Goal: Information Seeking & Learning: Find specific fact

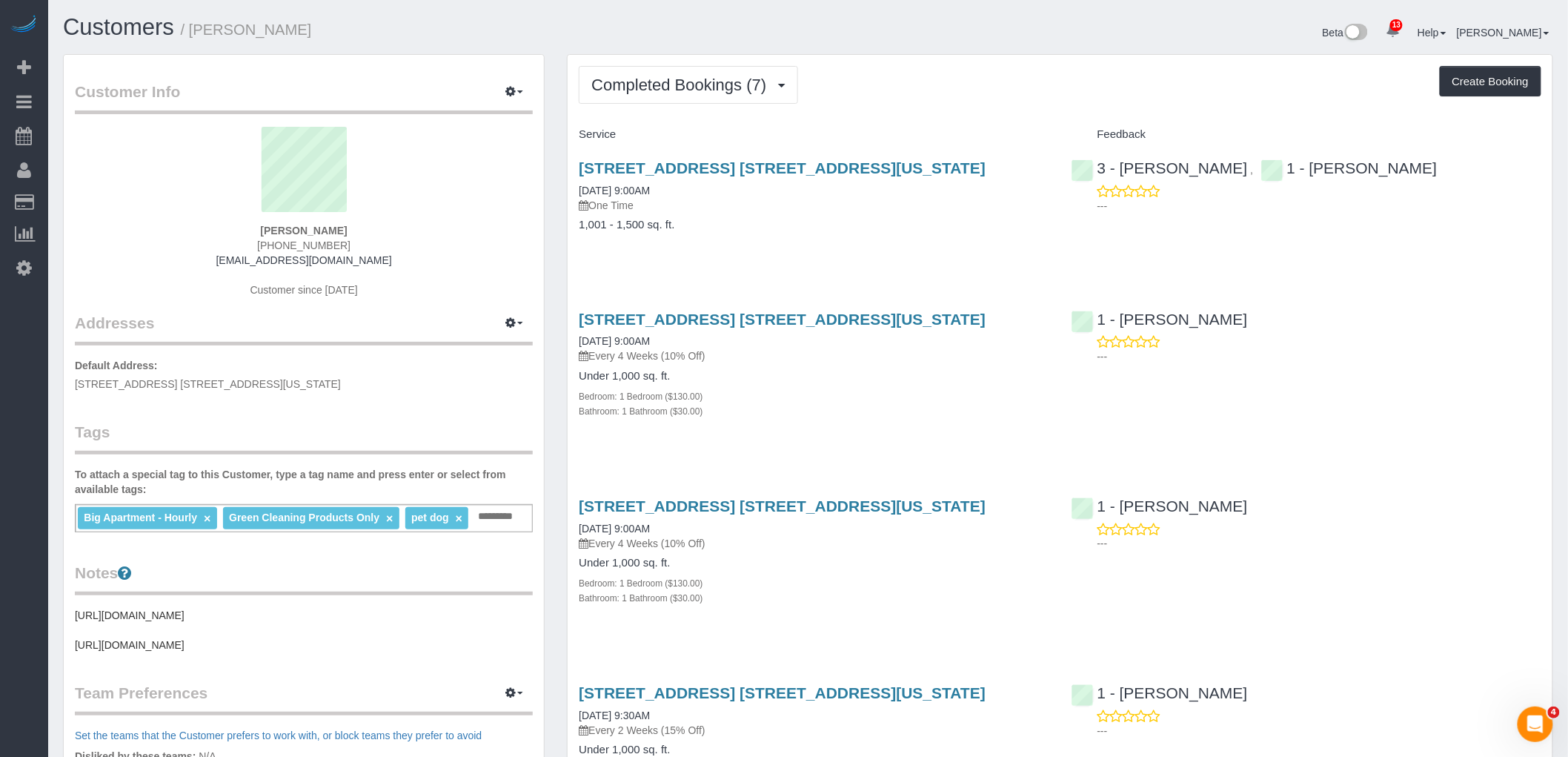
click at [991, 98] on div "Completed Bookings (7) Completed Bookings (7) Upcoming Bookings (6) Cancelled B…" at bounding box center [1060, 85] width 963 height 38
drag, startPoint x: 987, startPoint y: 163, endPoint x: 743, endPoint y: 578, distance: 481.4
click at [580, 165] on h3 "[STREET_ADDRESS] [STREET_ADDRESS][US_STATE]" at bounding box center [813, 168] width 470 height 17
copy link "[STREET_ADDRESS] [STREET_ADDRESS][US_STATE]"
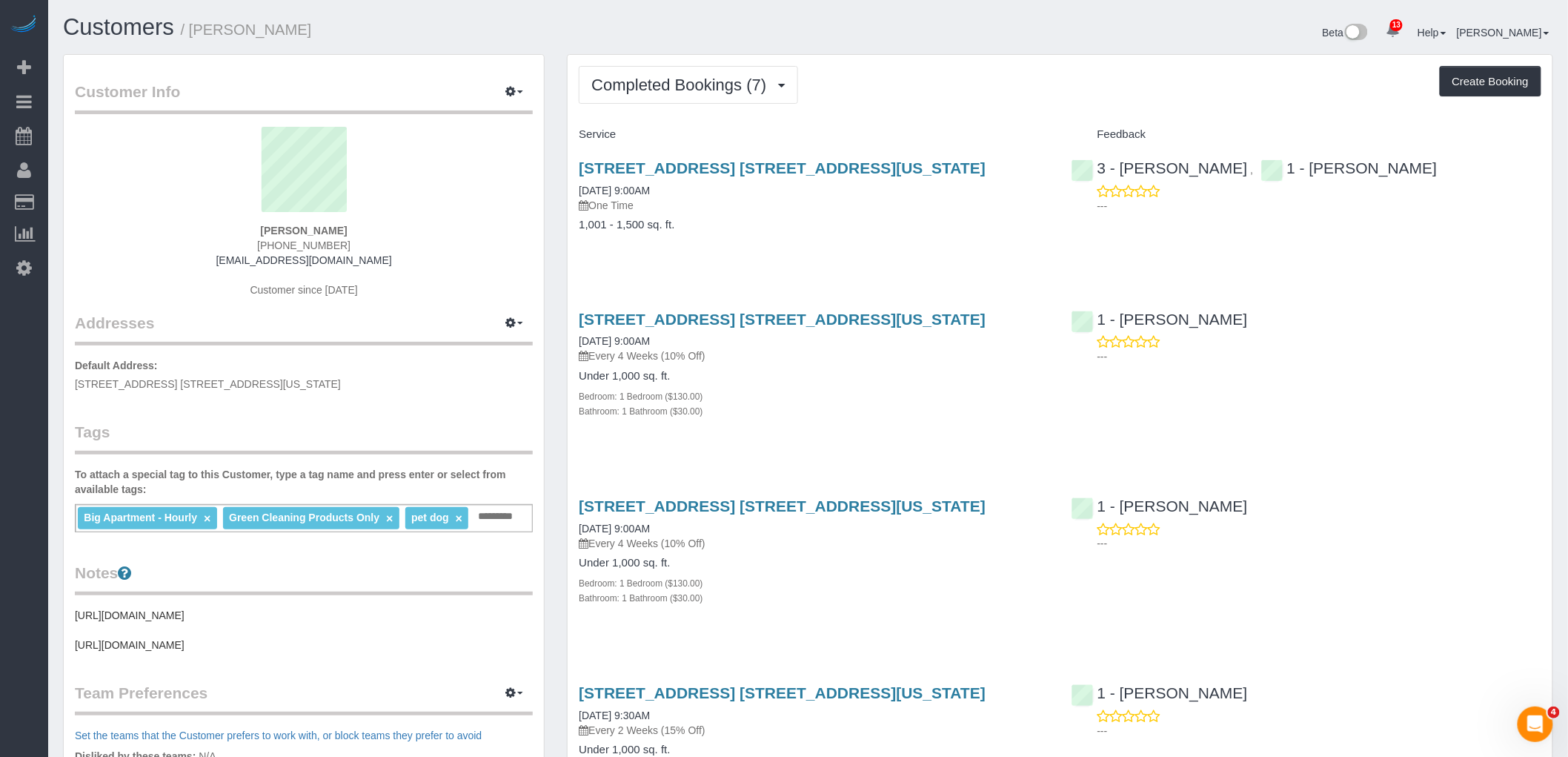
click at [930, 119] on div "Completed Bookings (7) Completed Bookings (7) Upcoming Bookings (6) Cancelled B…" at bounding box center [1060, 739] width 985 height 1369
drag, startPoint x: 618, startPoint y: 170, endPoint x: 980, endPoint y: 163, distance: 362.1
click at [980, 163] on div "[STREET_ADDRESS] [STREET_ADDRESS][US_STATE] [DATE] 9:00AM One Time 1,001 - 1,50…" at bounding box center [813, 204] width 492 height 114
copy link "[STREET_ADDRESS] [STREET_ADDRESS][US_STATE]"
drag, startPoint x: 921, startPoint y: 90, endPoint x: 902, endPoint y: 189, distance: 100.8
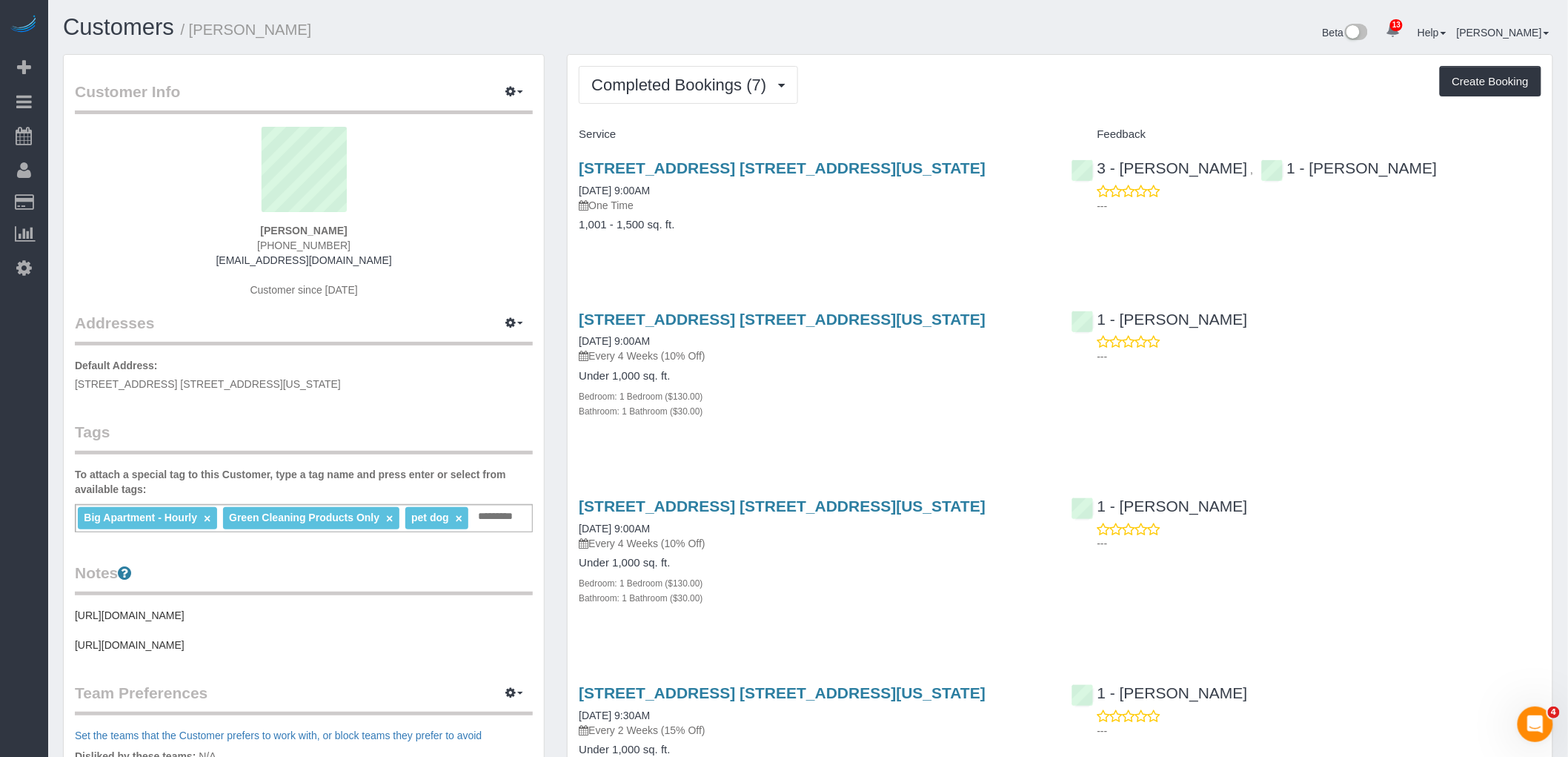
click at [921, 90] on div "Completed Bookings (7) Completed Bookings (7) Upcoming Bookings (6) Cancelled B…" at bounding box center [1060, 85] width 963 height 38
drag, startPoint x: 975, startPoint y: 163, endPoint x: 569, endPoint y: 170, distance: 406.1
click at [569, 170] on div "[STREET_ADDRESS] [STREET_ADDRESS][US_STATE] [DATE] 9:00AM One Time 1,001 - 1,50…" at bounding box center [813, 204] width 492 height 114
copy link "[STREET_ADDRESS] [STREET_ADDRESS][US_STATE]"
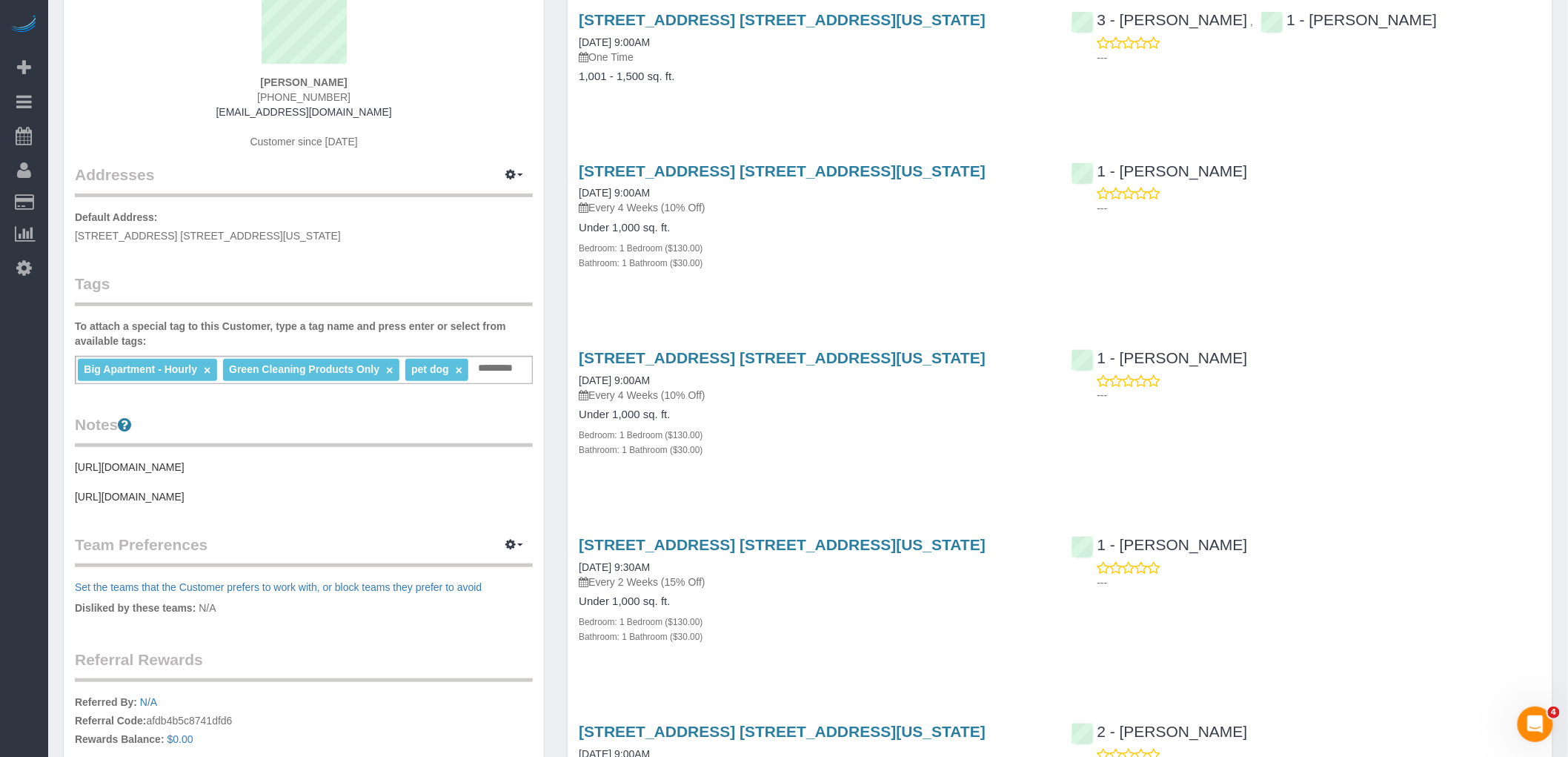
scroll to position [164, 0]
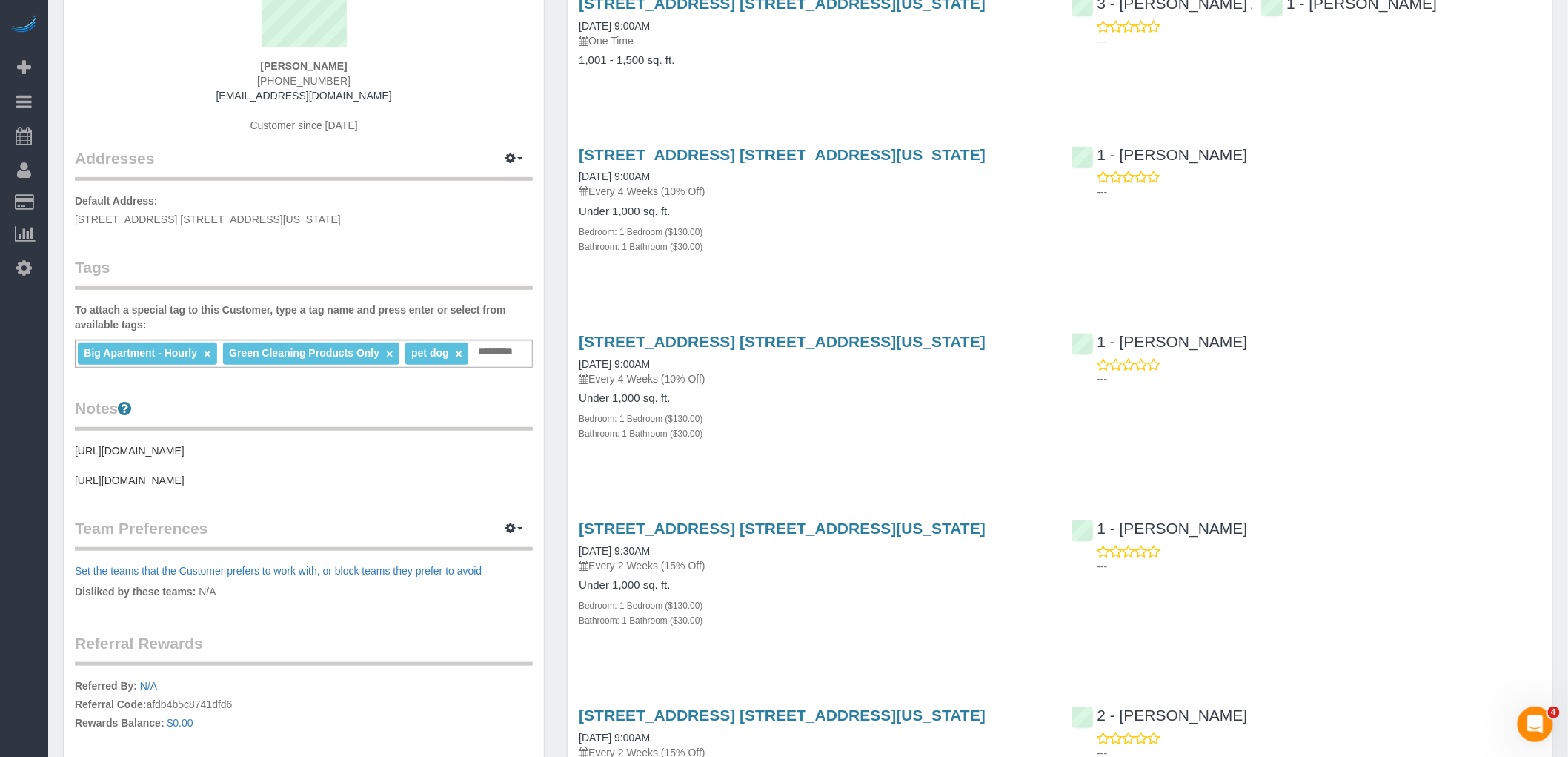
drag, startPoint x: 368, startPoint y: 508, endPoint x: 113, endPoint y: 508, distance: 255.0
click at [113, 488] on pre "[URL][DOMAIN_NAME] [URL][DOMAIN_NAME]" at bounding box center [304, 465] width 458 height 44
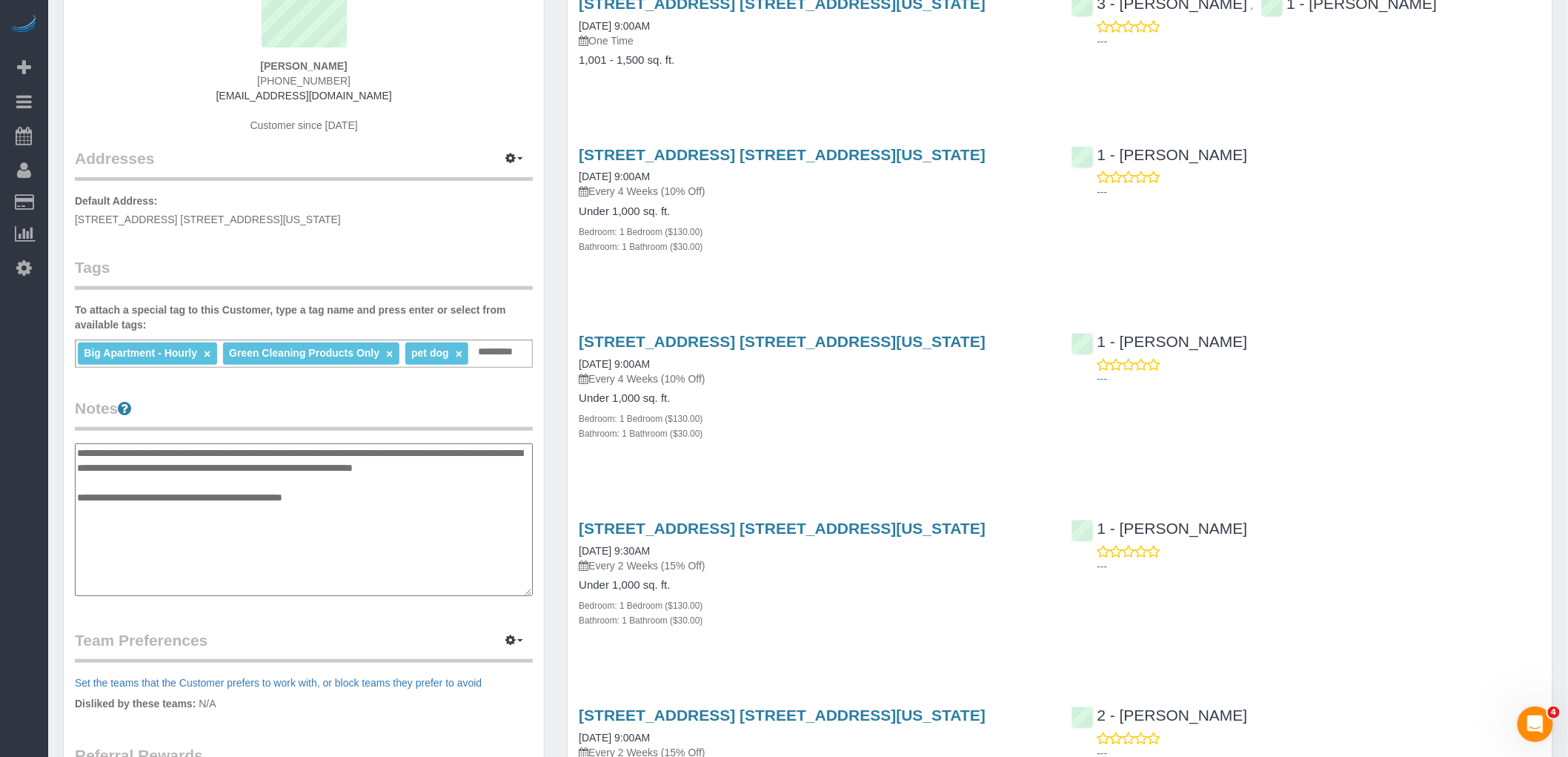
click at [968, 267] on div "[STREET_ADDRESS] [STREET_ADDRESS][US_STATE] [DATE] 9:00AM Every 4 Weeks (10% Of…" at bounding box center [813, 208] width 492 height 150
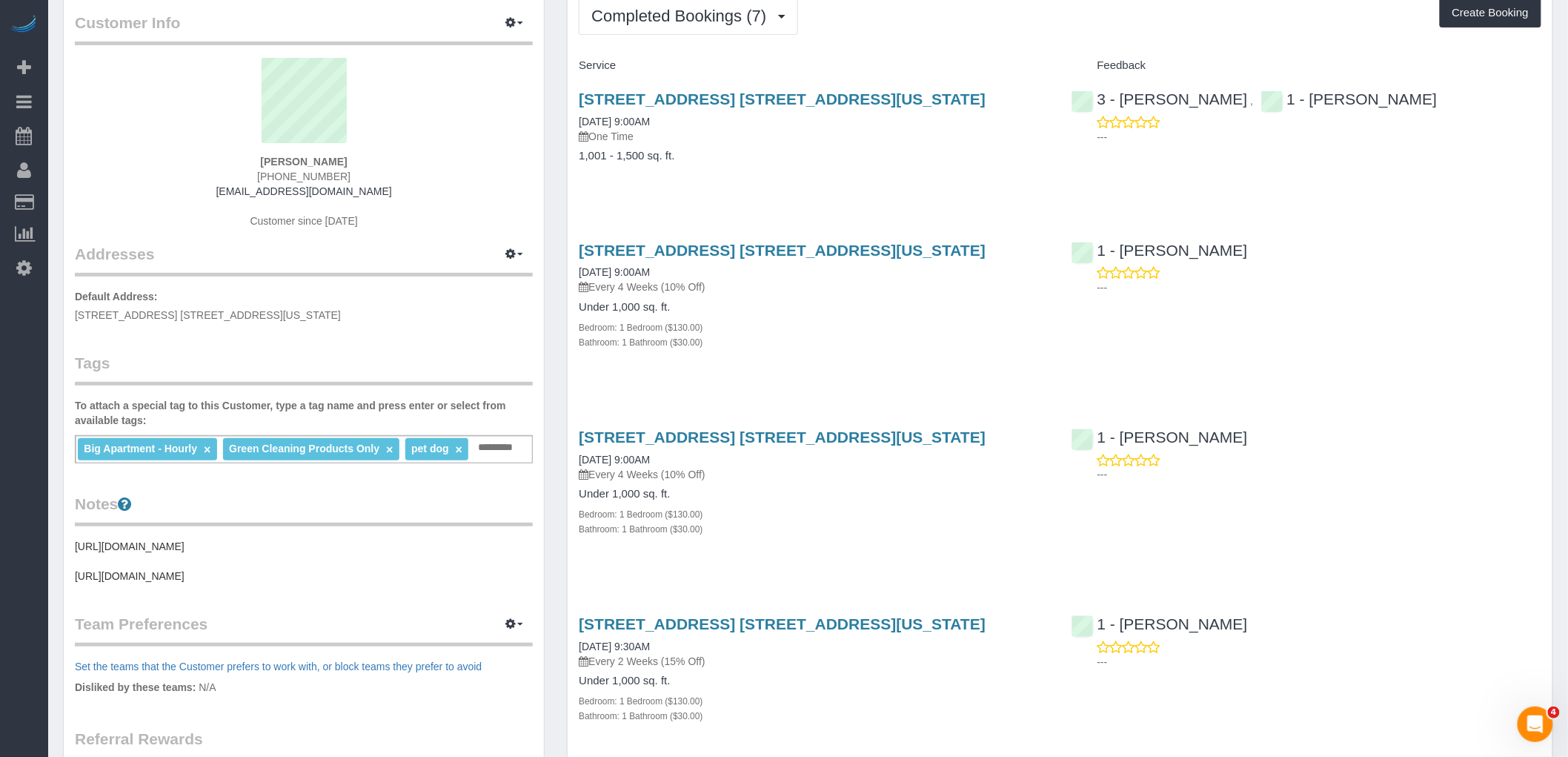
scroll to position [0, 0]
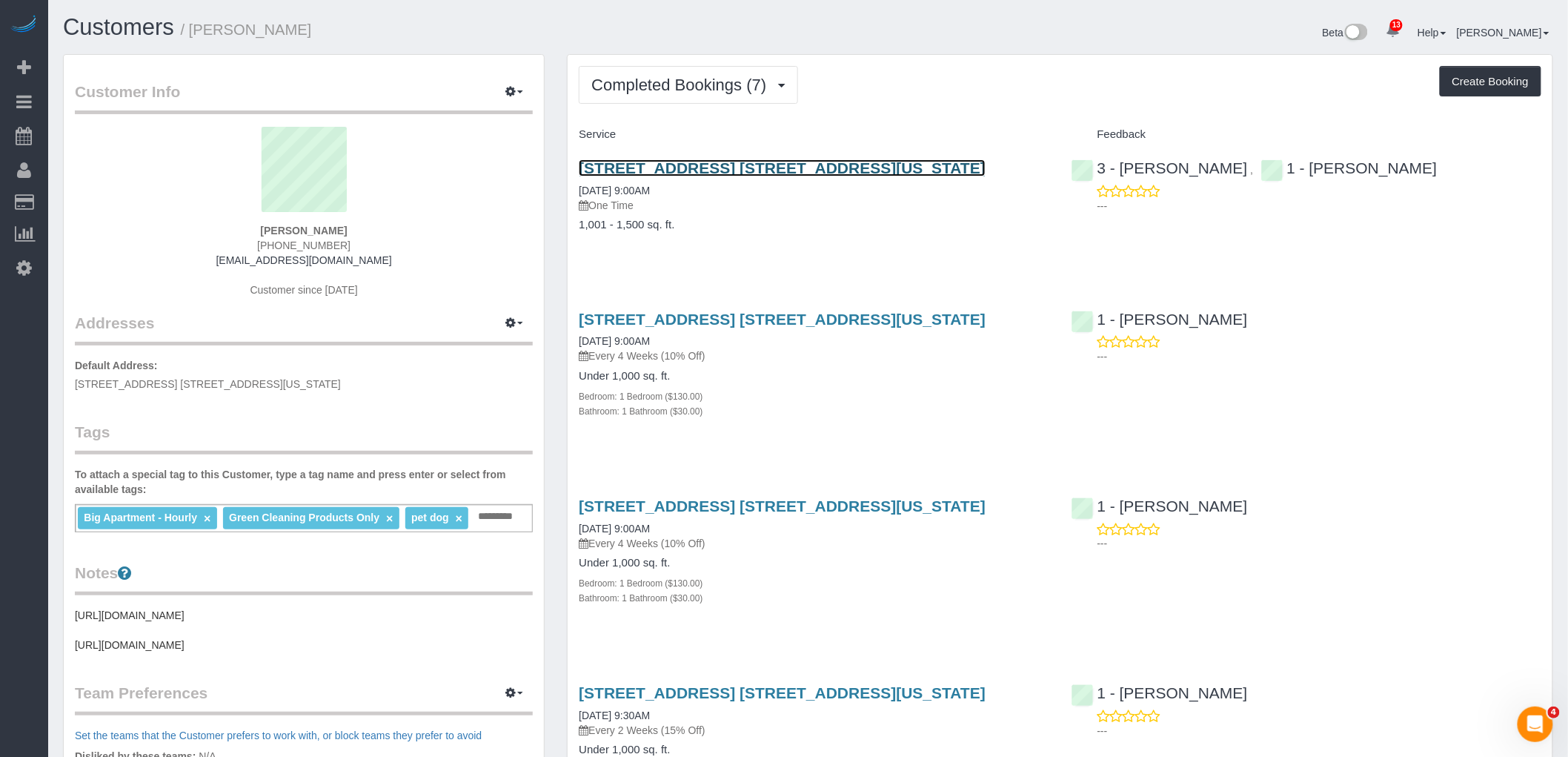
click at [783, 163] on link "[STREET_ADDRESS] [STREET_ADDRESS][US_STATE]" at bounding box center [781, 168] width 407 height 17
drag, startPoint x: 574, startPoint y: 163, endPoint x: 797, endPoint y: 168, distance: 223.1
click at [797, 168] on div "[STREET_ADDRESS] [STREET_ADDRESS][US_STATE] [DATE] 9:00AM One Time 1,001 - 1,50…" at bounding box center [813, 204] width 492 height 114
copy link "[STREET_ADDRESS] 34g"
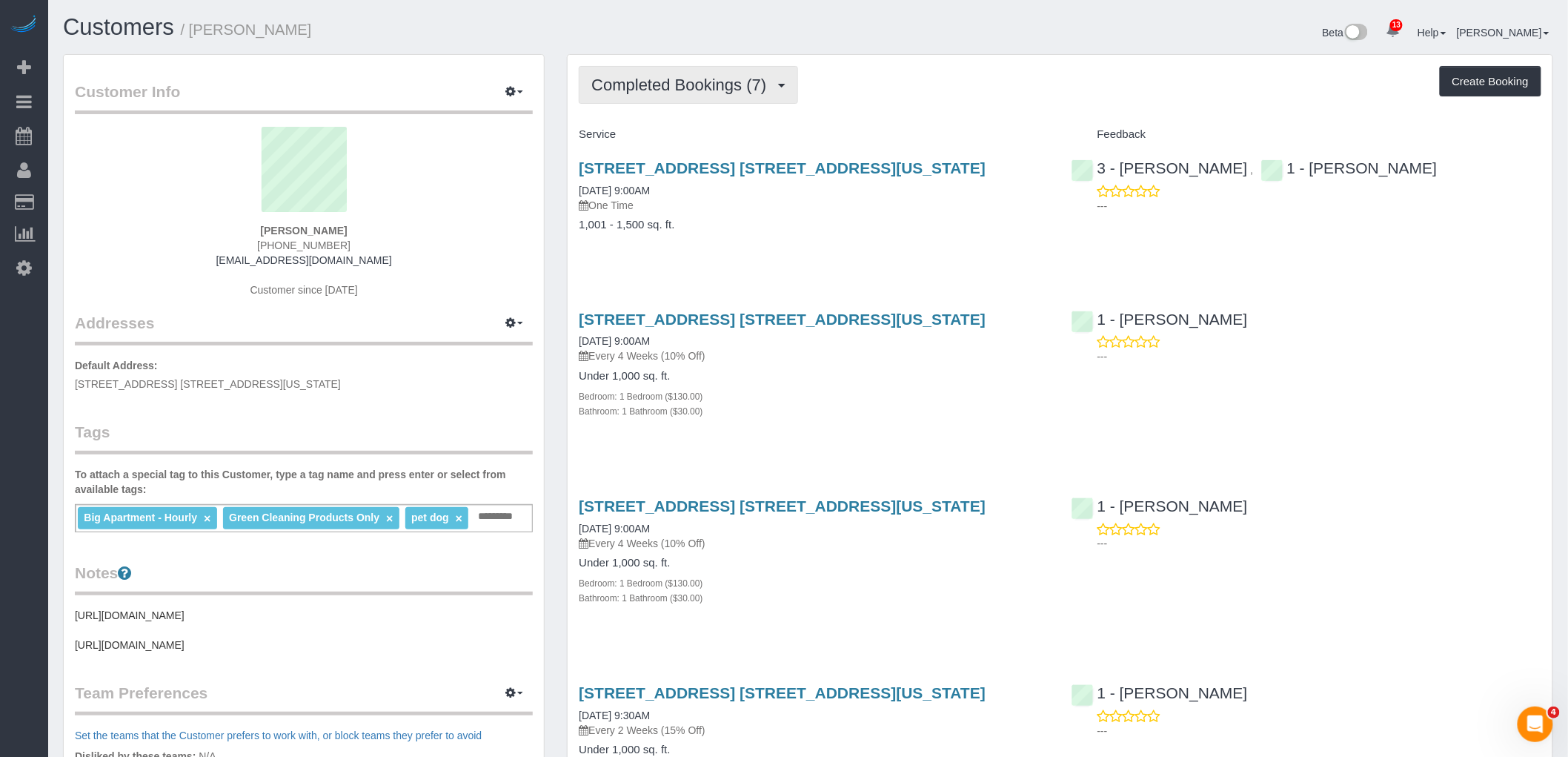
click at [732, 80] on span "Completed Bookings (7)" at bounding box center [682, 85] width 182 height 18
click at [713, 137] on link "Upcoming Bookings (6)" at bounding box center [657, 138] width 154 height 19
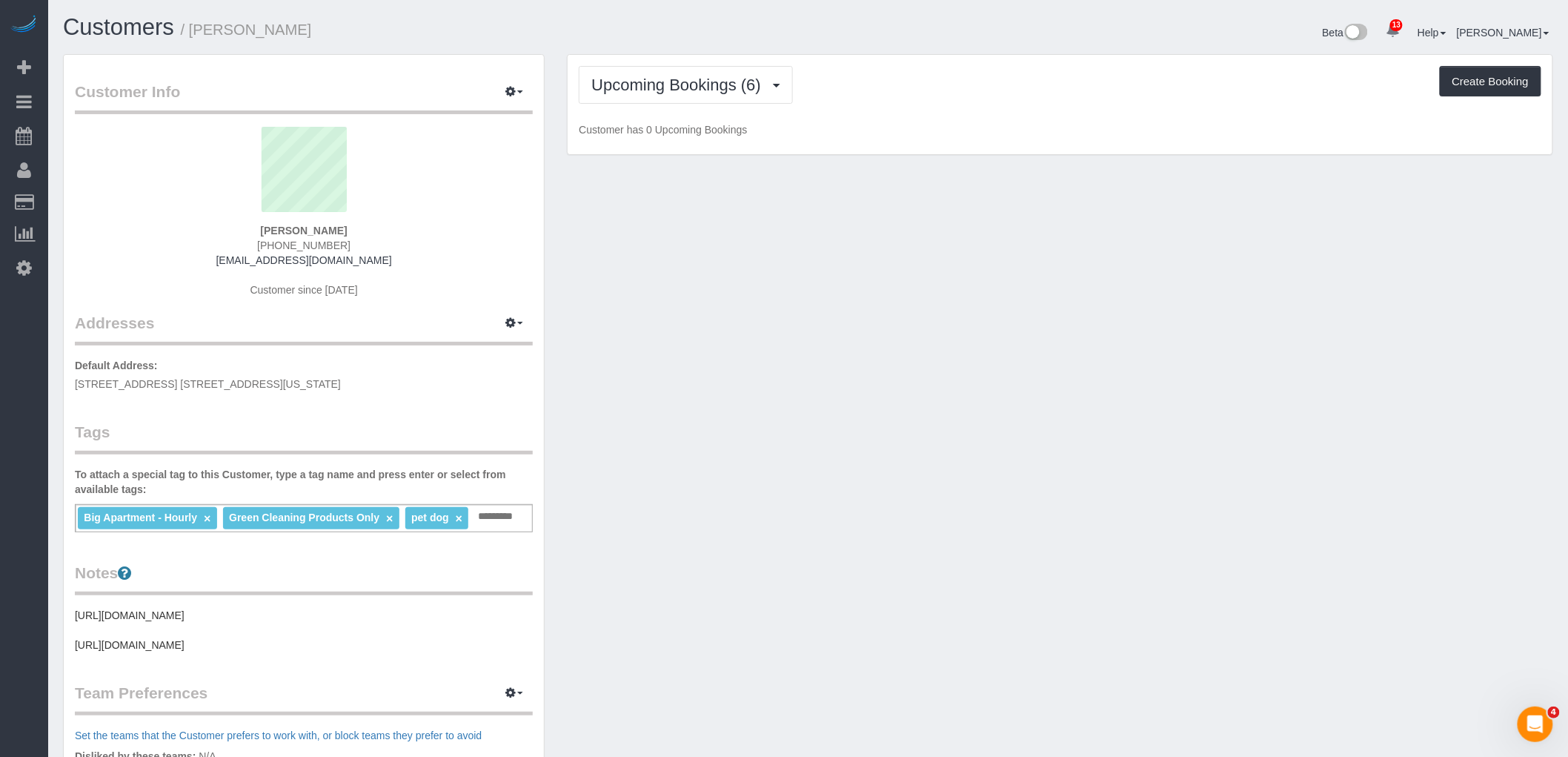
click at [912, 111] on div "Upcoming Bookings (6) Completed Bookings (7) Upcoming Bookings (6) Cancelled Bo…" at bounding box center [1060, 104] width 985 height 100
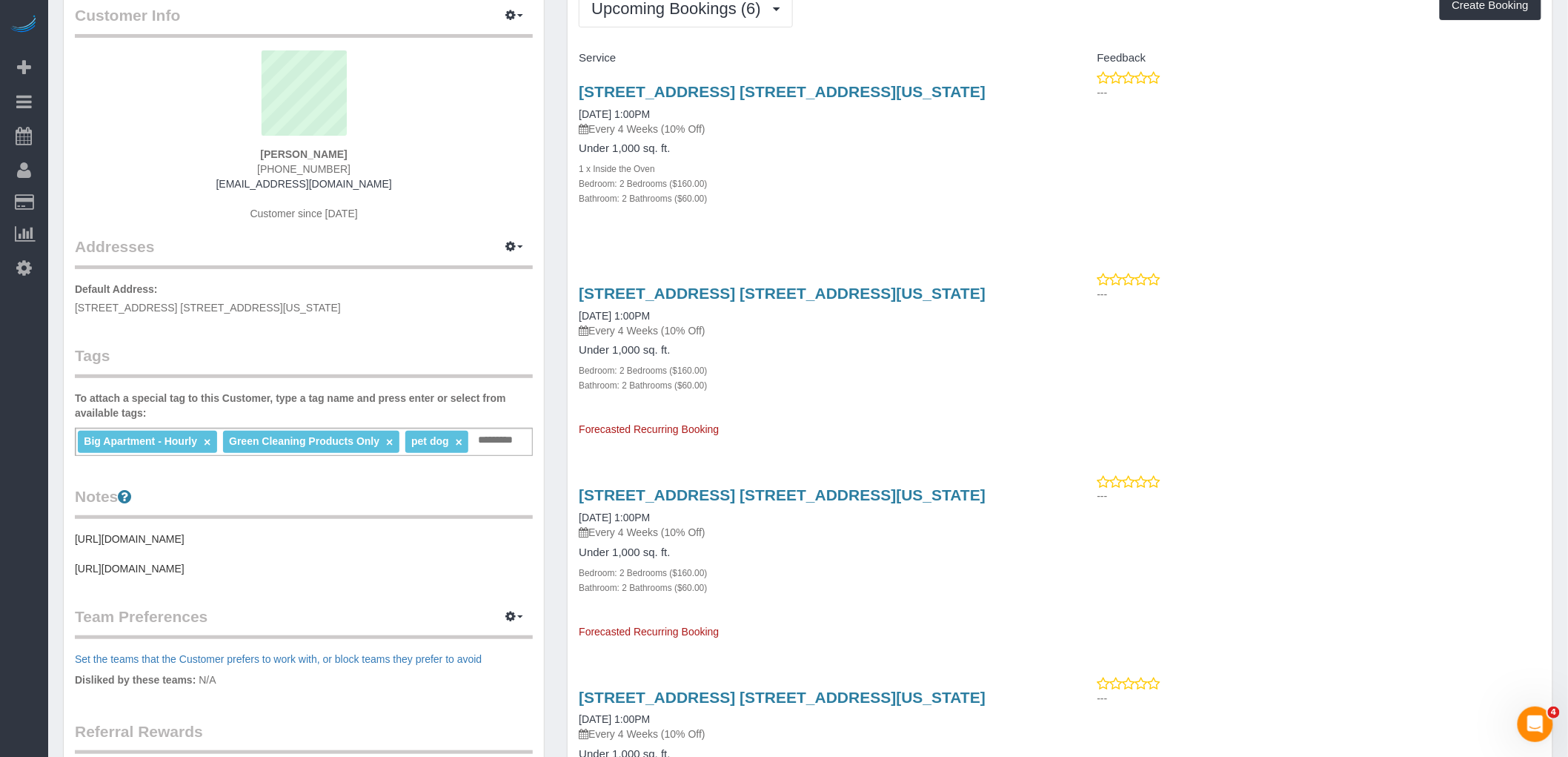
scroll to position [329, 0]
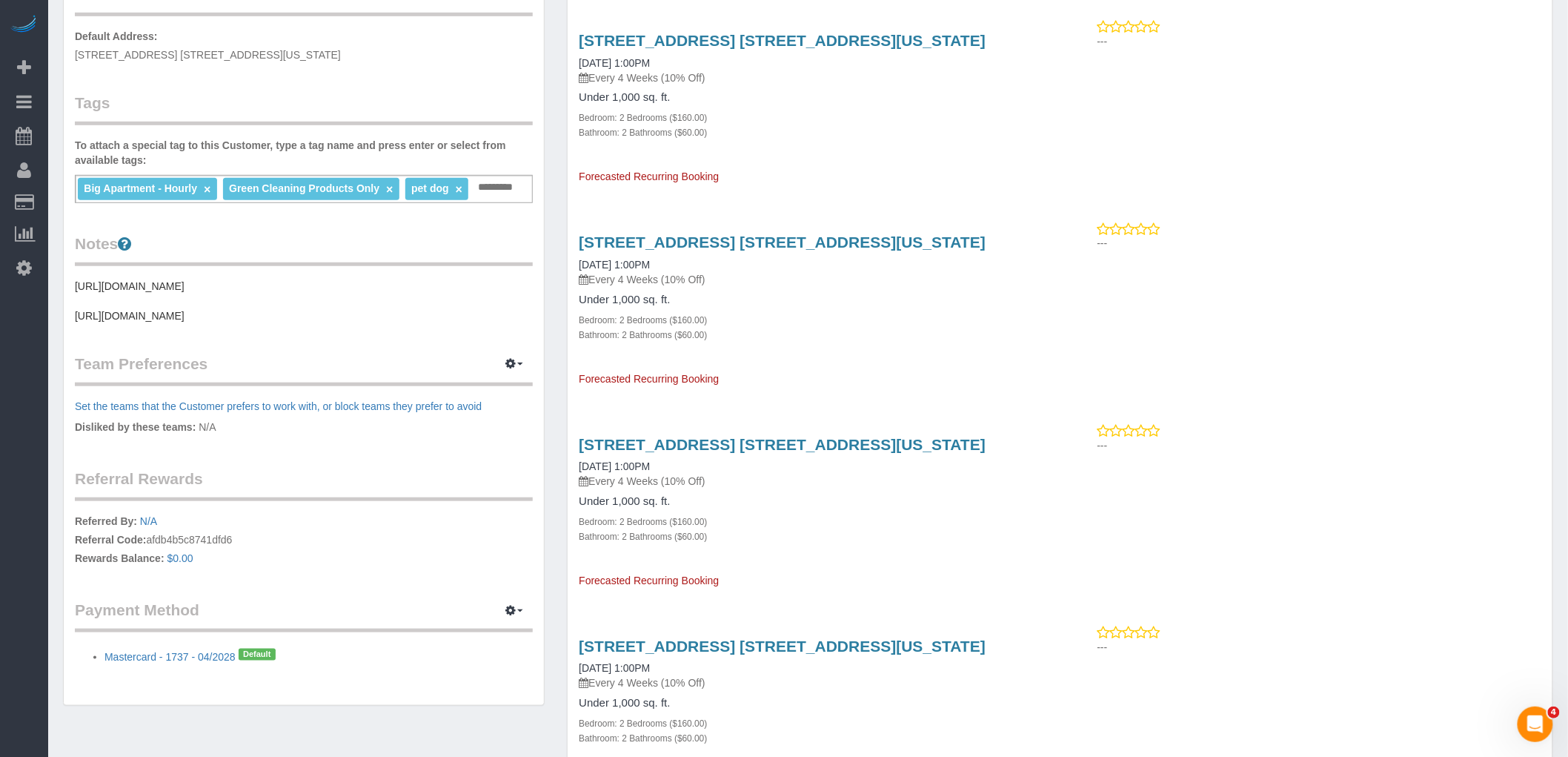
click at [366, 323] on pre "[URL][DOMAIN_NAME] [URL][DOMAIN_NAME]" at bounding box center [304, 300] width 458 height 44
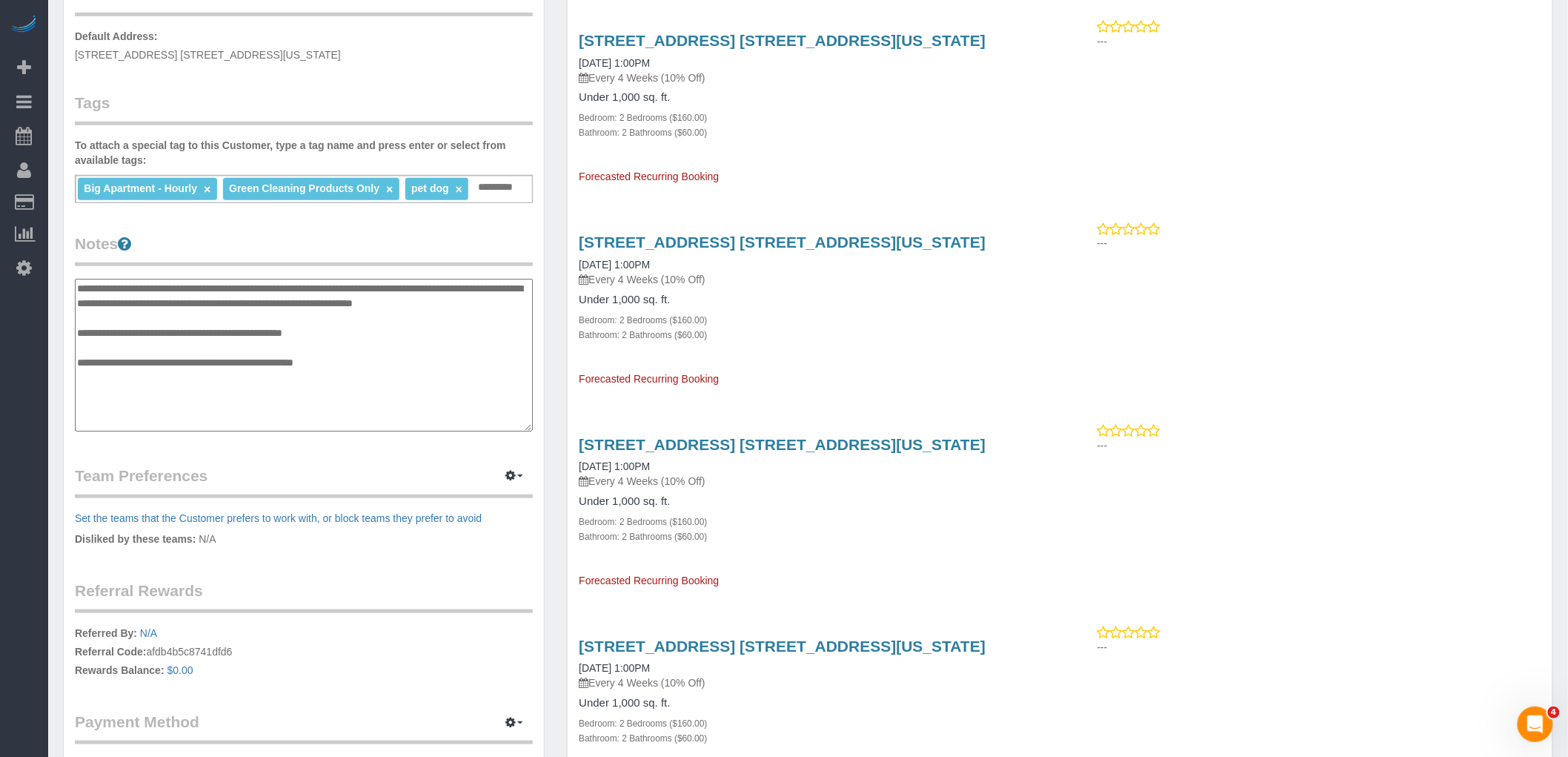
type textarea "**********"
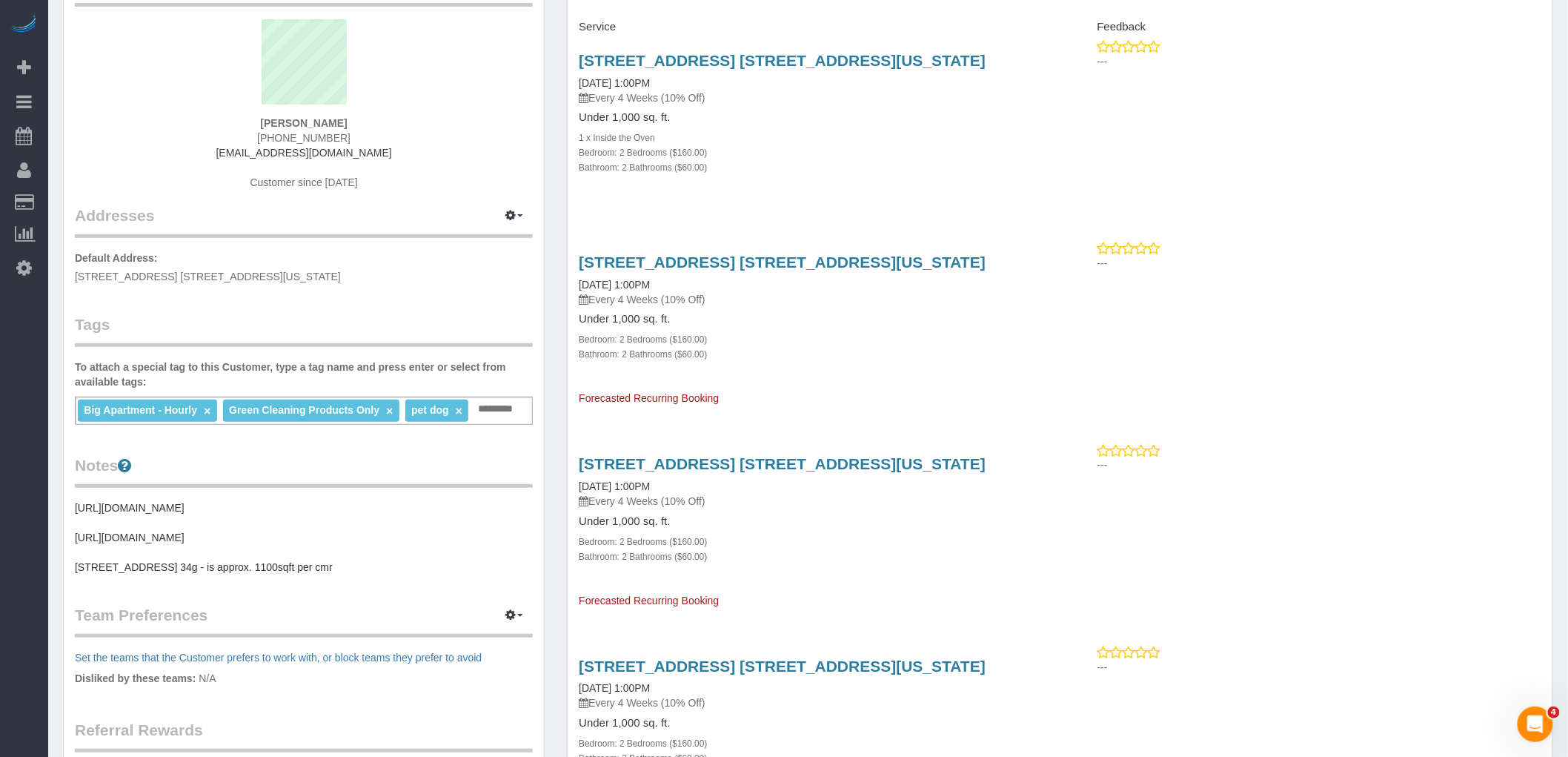
scroll to position [0, 0]
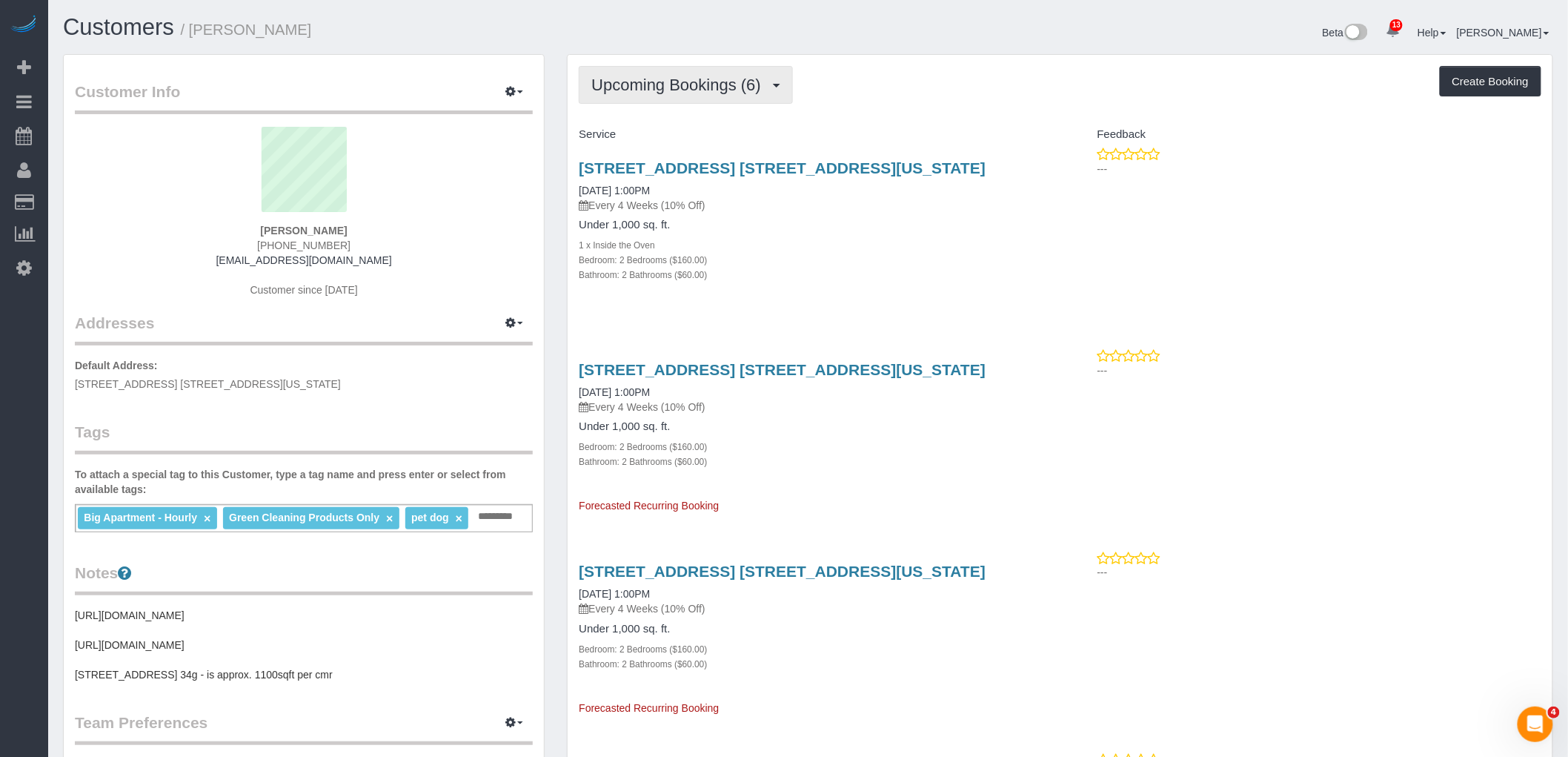
click at [669, 86] on span "Upcoming Bookings (6)" at bounding box center [679, 85] width 177 height 18
click at [987, 102] on div "Upcoming Bookings (6) Completed Bookings (7) Upcoming Bookings (6) Cancelled Bo…" at bounding box center [1060, 85] width 963 height 38
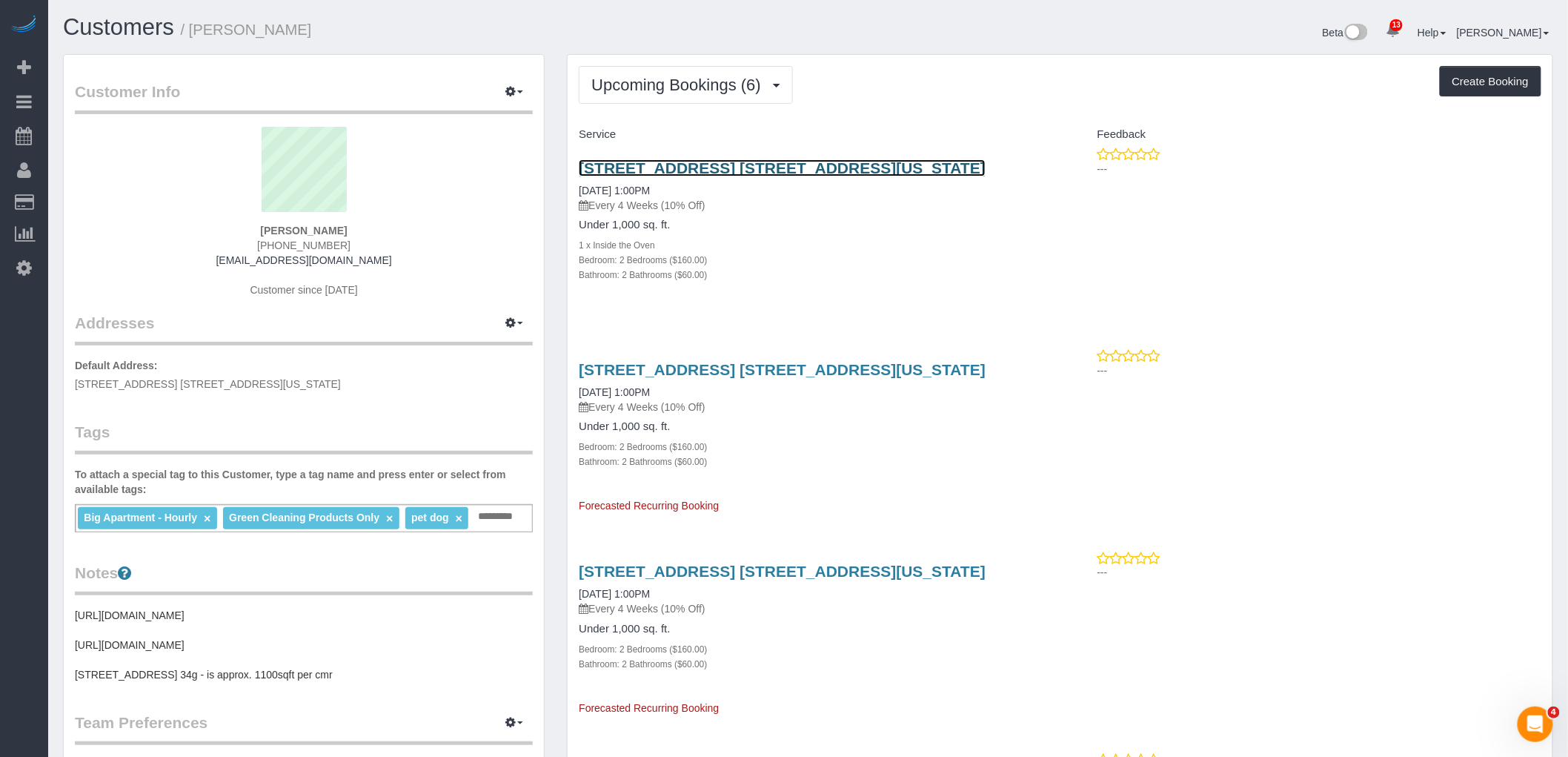
click at [821, 171] on link "[STREET_ADDRESS] [STREET_ADDRESS][US_STATE]" at bounding box center [781, 168] width 407 height 17
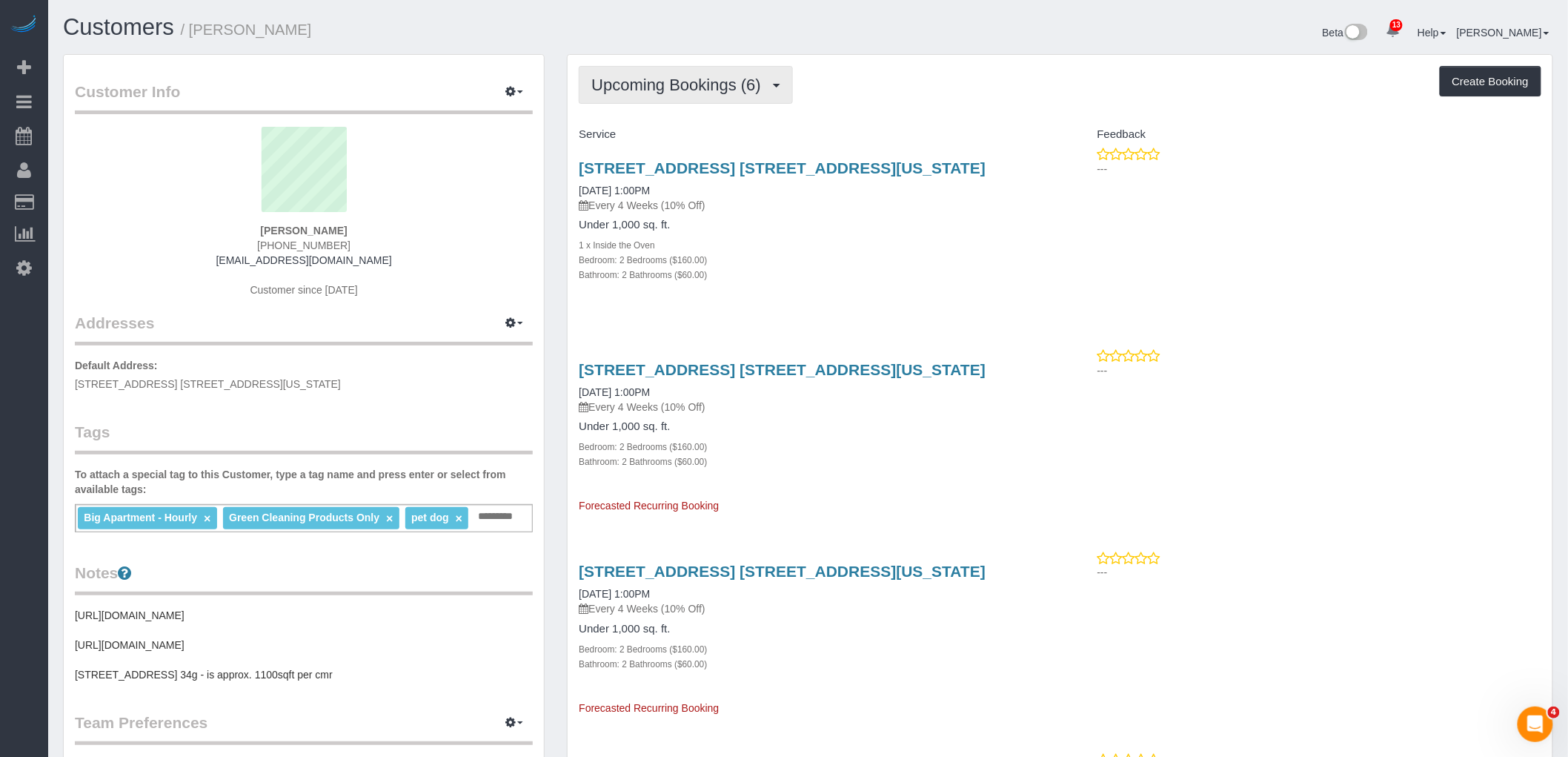
click at [660, 91] on span "Upcoming Bookings (6)" at bounding box center [679, 85] width 177 height 18
click at [930, 122] on div "Service" at bounding box center [813, 135] width 492 height 25
click at [944, 308] on div "[STREET_ADDRESS] [STREET_ADDRESS][US_STATE] [DATE] 1:00PM Every 4 Weeks (10% Of…" at bounding box center [813, 229] width 492 height 164
click at [966, 101] on div "Upcoming Bookings (6) Completed Bookings (7) Upcoming Bookings (6) Cancelled Bo…" at bounding box center [1060, 85] width 963 height 38
click at [693, 84] on span "Upcoming Bookings (6)" at bounding box center [679, 85] width 177 height 18
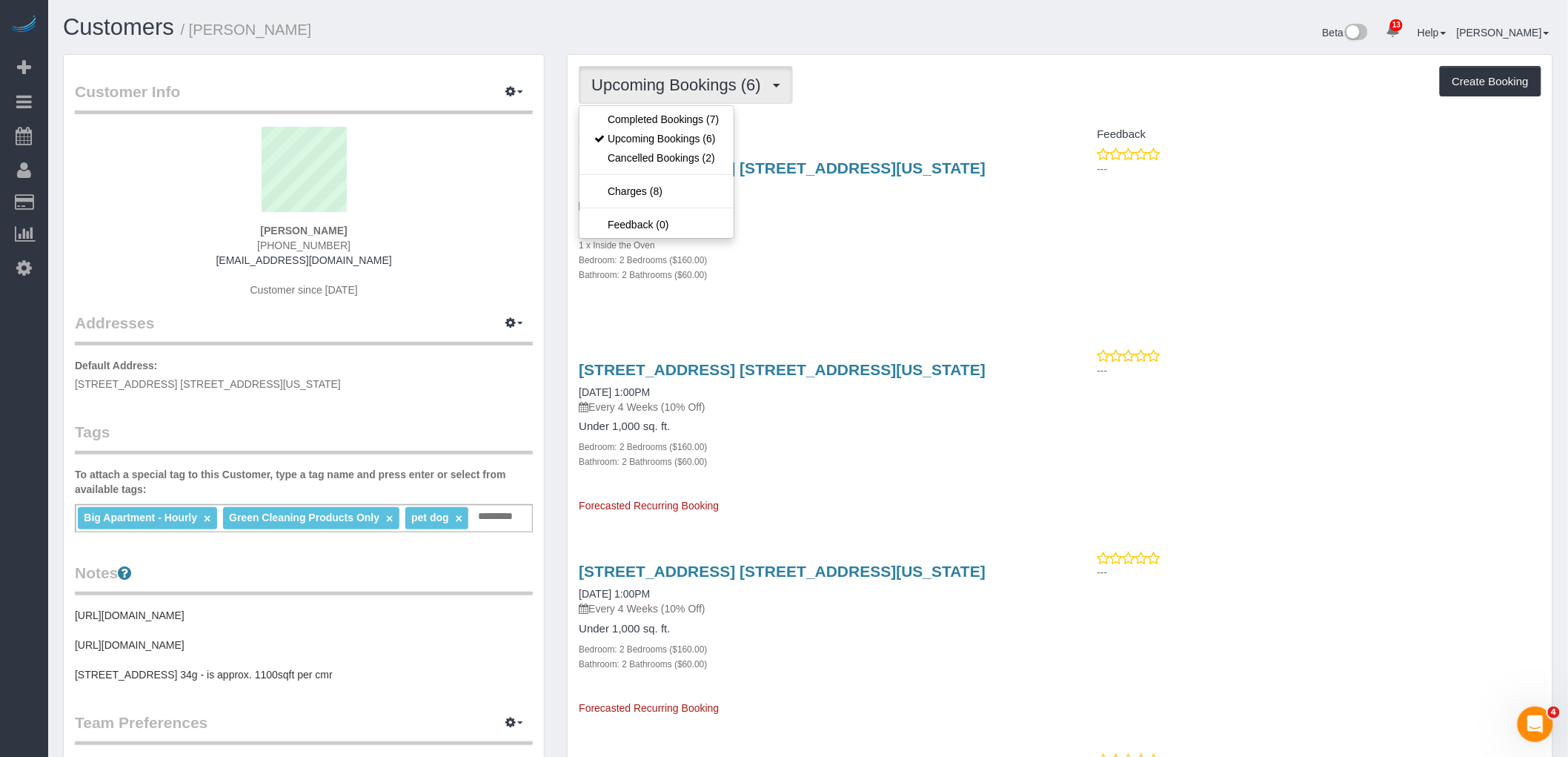
click at [966, 111] on div "Upcoming Bookings (6) Completed Bookings (7) Upcoming Bookings (6) Cancelled Bo…" at bounding box center [1060, 711] width 985 height 1313
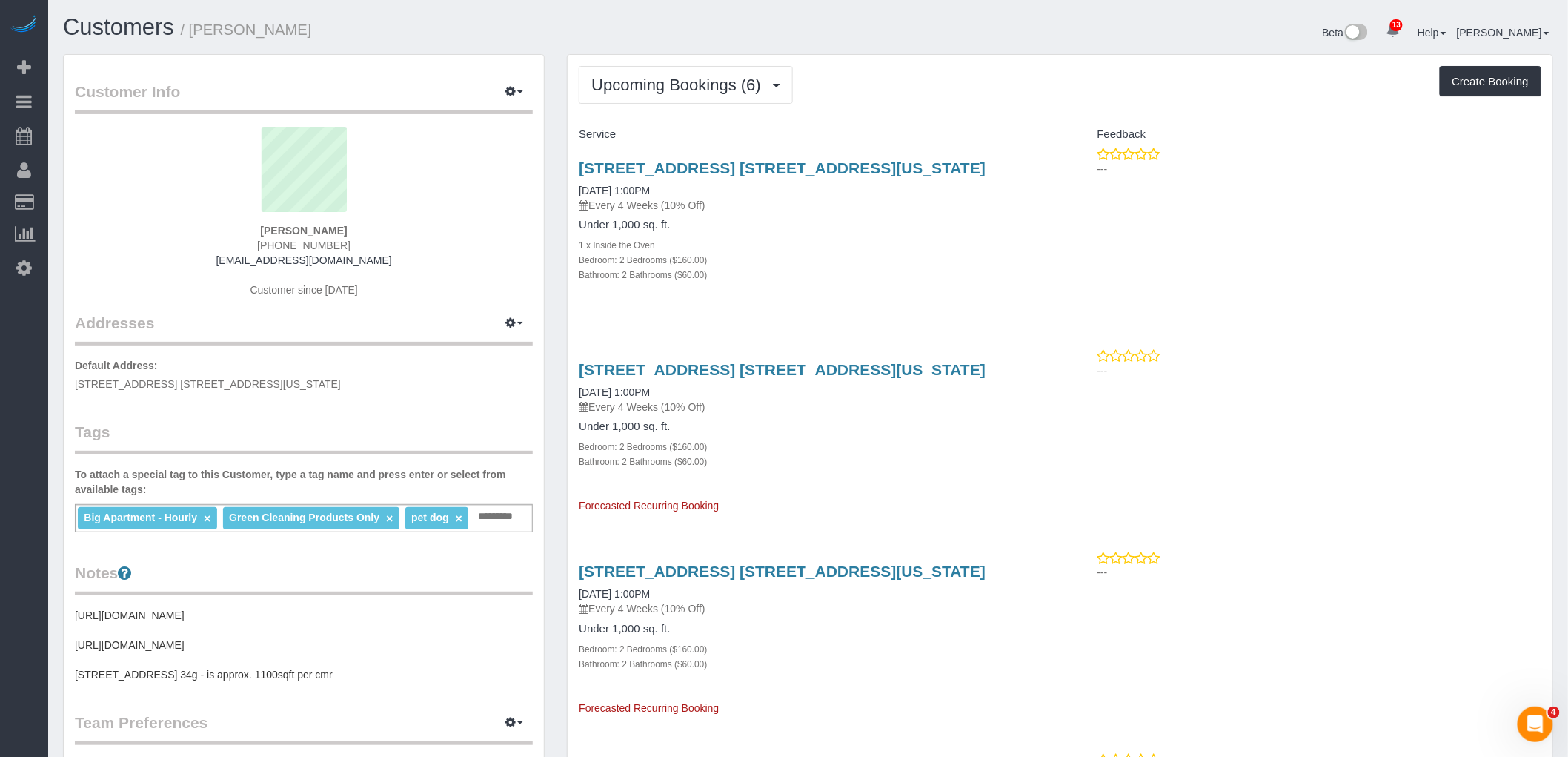
click at [864, 69] on div "Upcoming Bookings (6) Completed Bookings (7) Upcoming Bookings (6) Cancelled Bo…" at bounding box center [1060, 85] width 963 height 38
drag, startPoint x: 708, startPoint y: 83, endPoint x: 698, endPoint y: 100, distance: 19.7
click at [706, 86] on span "Upcoming Bookings (6)" at bounding box center [679, 85] width 177 height 18
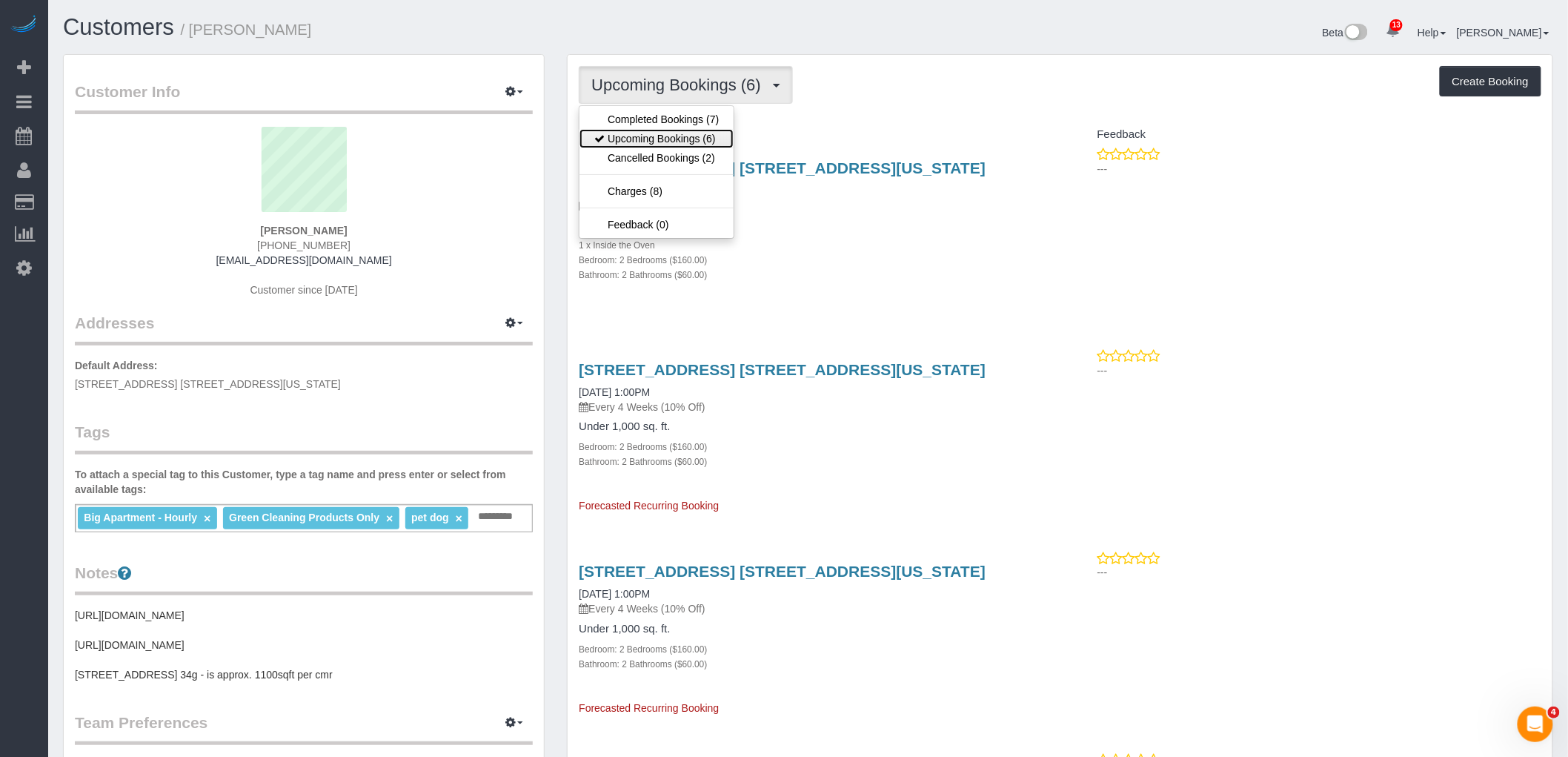
click at [669, 136] on link "Upcoming Bookings (6)" at bounding box center [657, 138] width 154 height 19
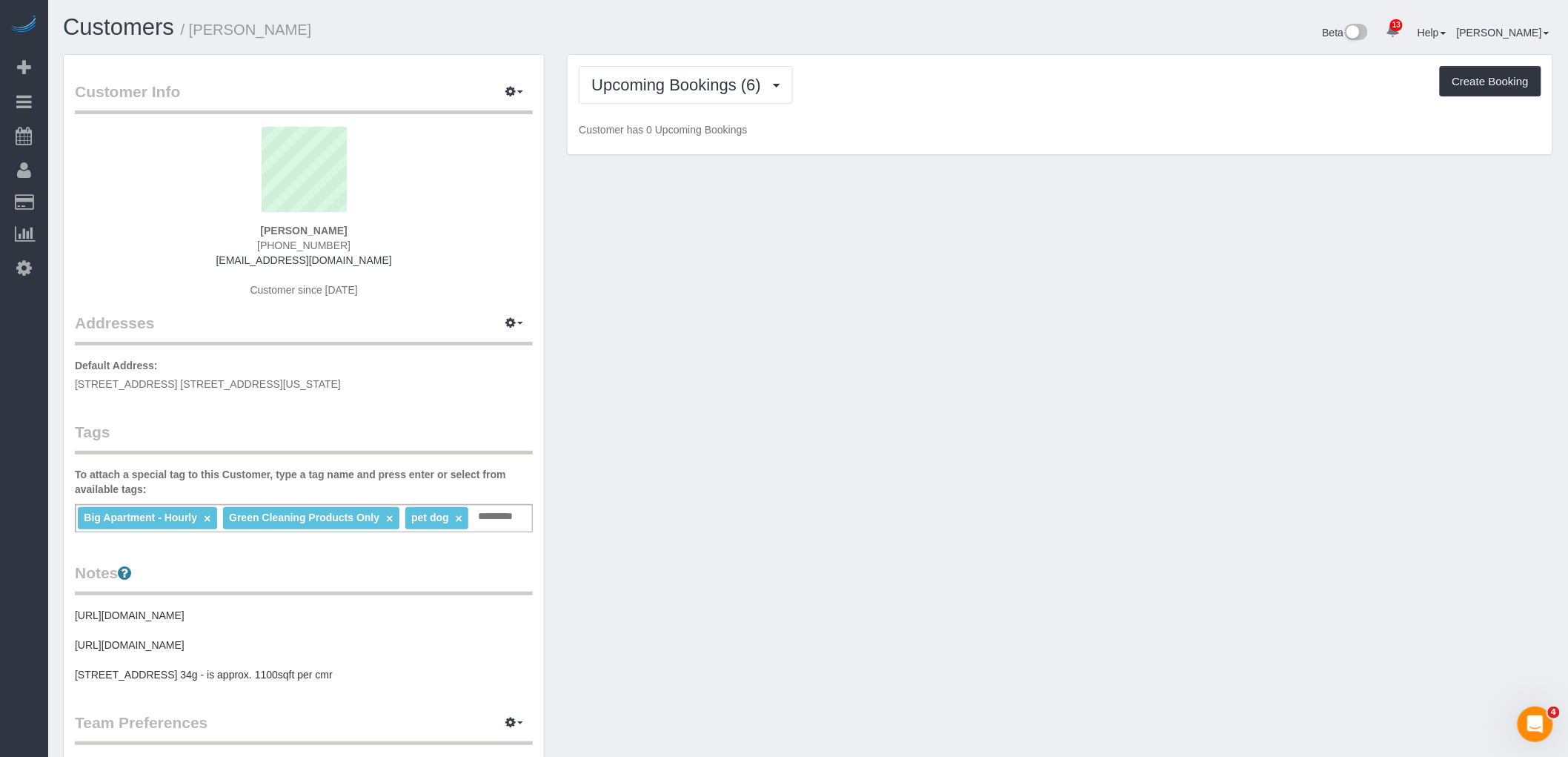
click at [949, 89] on div "Upcoming Bookings (6) Completed Bookings (7) Upcoming Bookings (6) Cancelled Bo…" at bounding box center [1060, 85] width 963 height 38
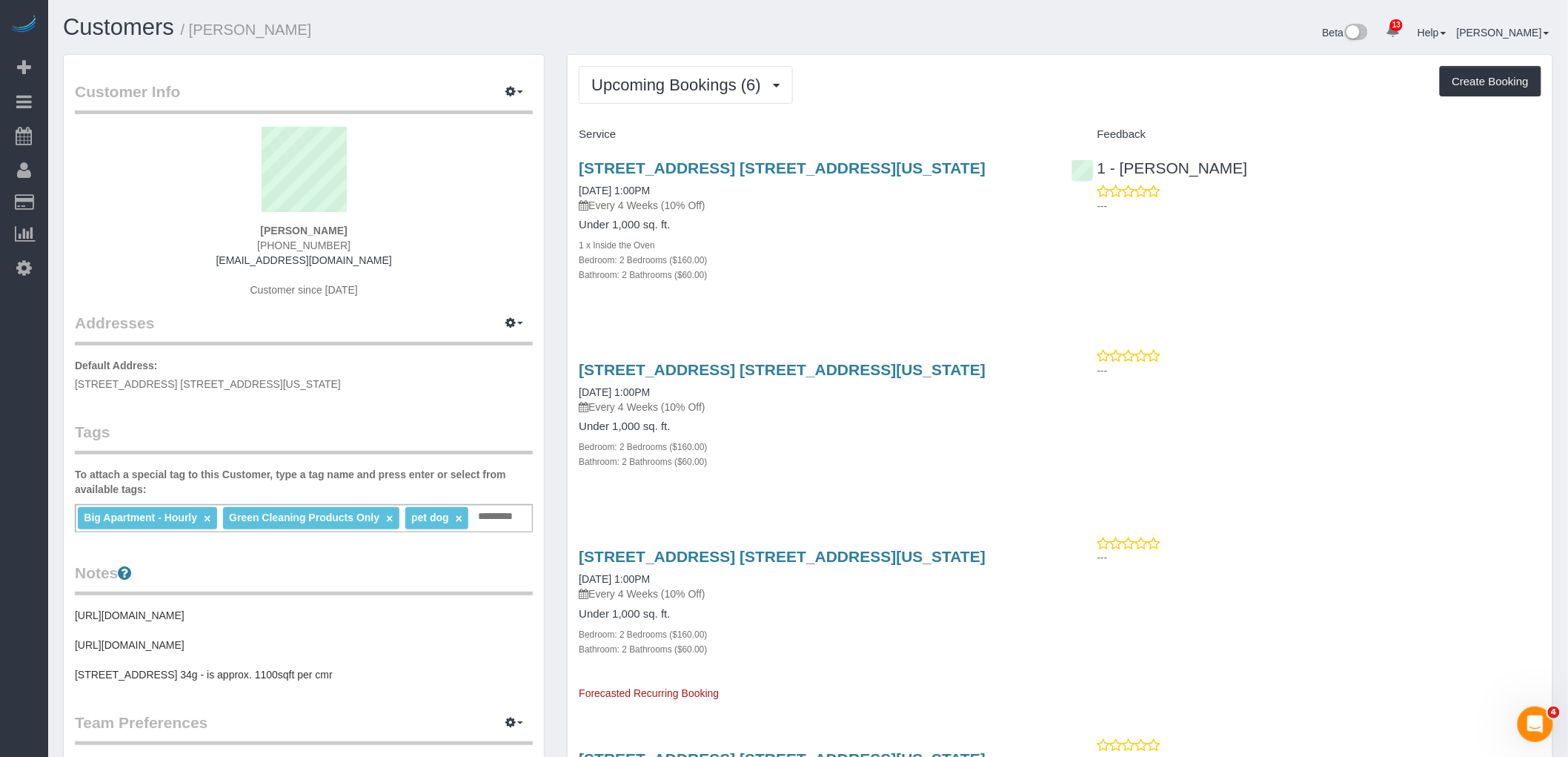
click at [867, 286] on div "[STREET_ADDRESS] [STREET_ADDRESS][US_STATE] [DATE] 1:00PM Every 4 Weeks (10% Of…" at bounding box center [813, 229] width 492 height 164
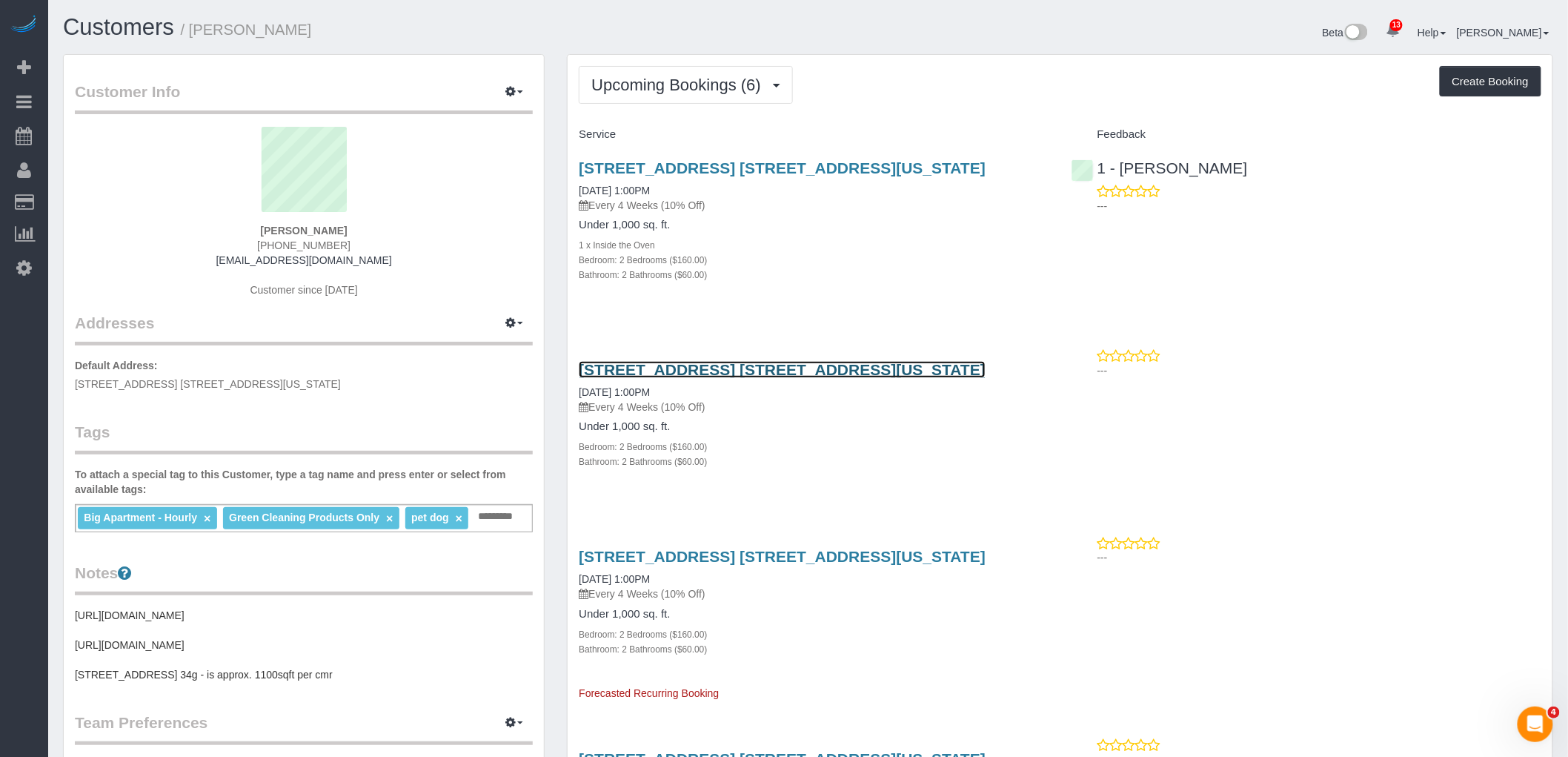
click at [858, 367] on link "[STREET_ADDRESS] [STREET_ADDRESS][US_STATE]" at bounding box center [781, 369] width 407 height 17
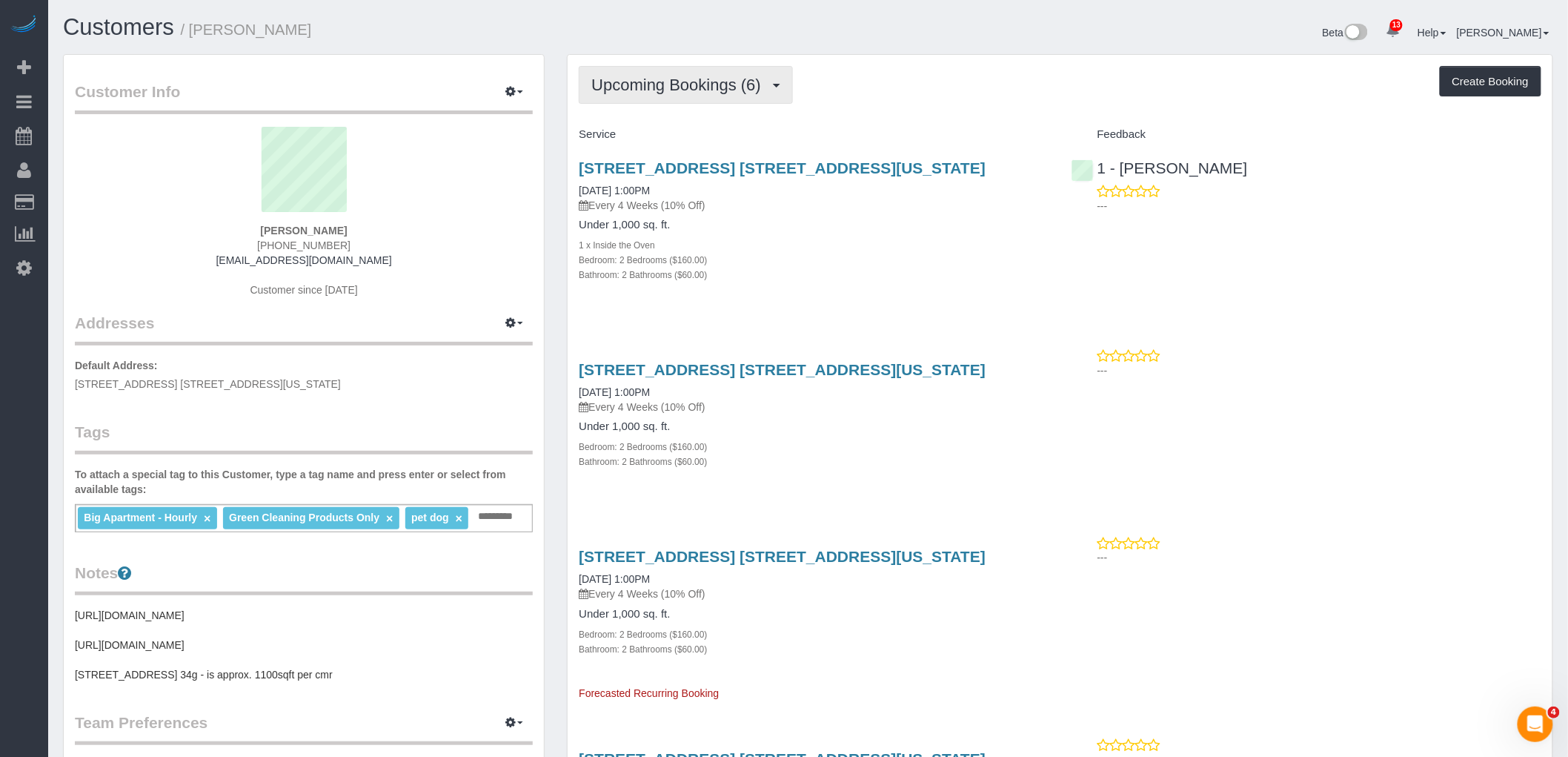
click at [731, 98] on button "Upcoming Bookings (6)" at bounding box center [685, 85] width 214 height 38
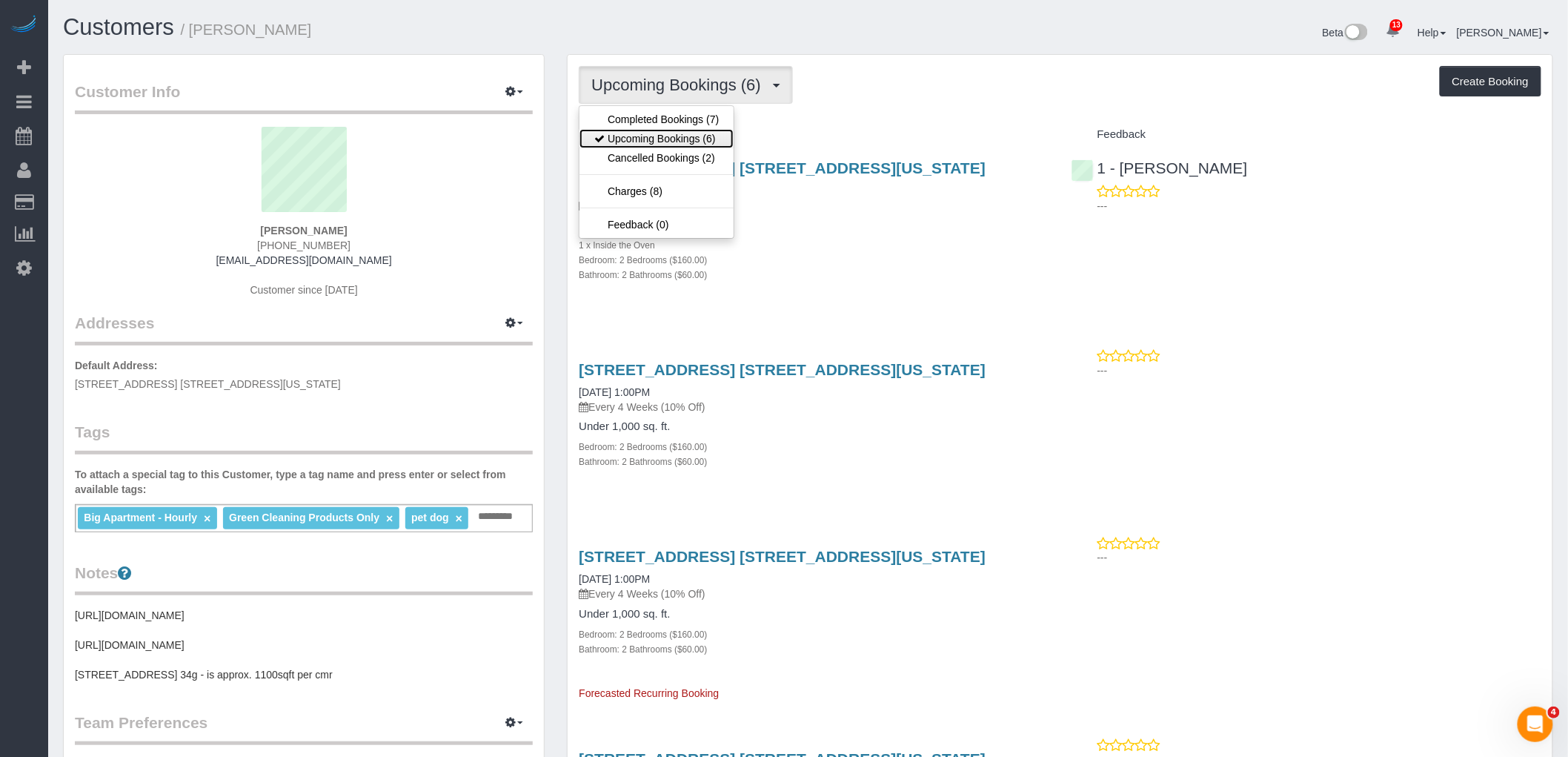
click at [702, 143] on link "Upcoming Bookings (6)" at bounding box center [657, 138] width 154 height 19
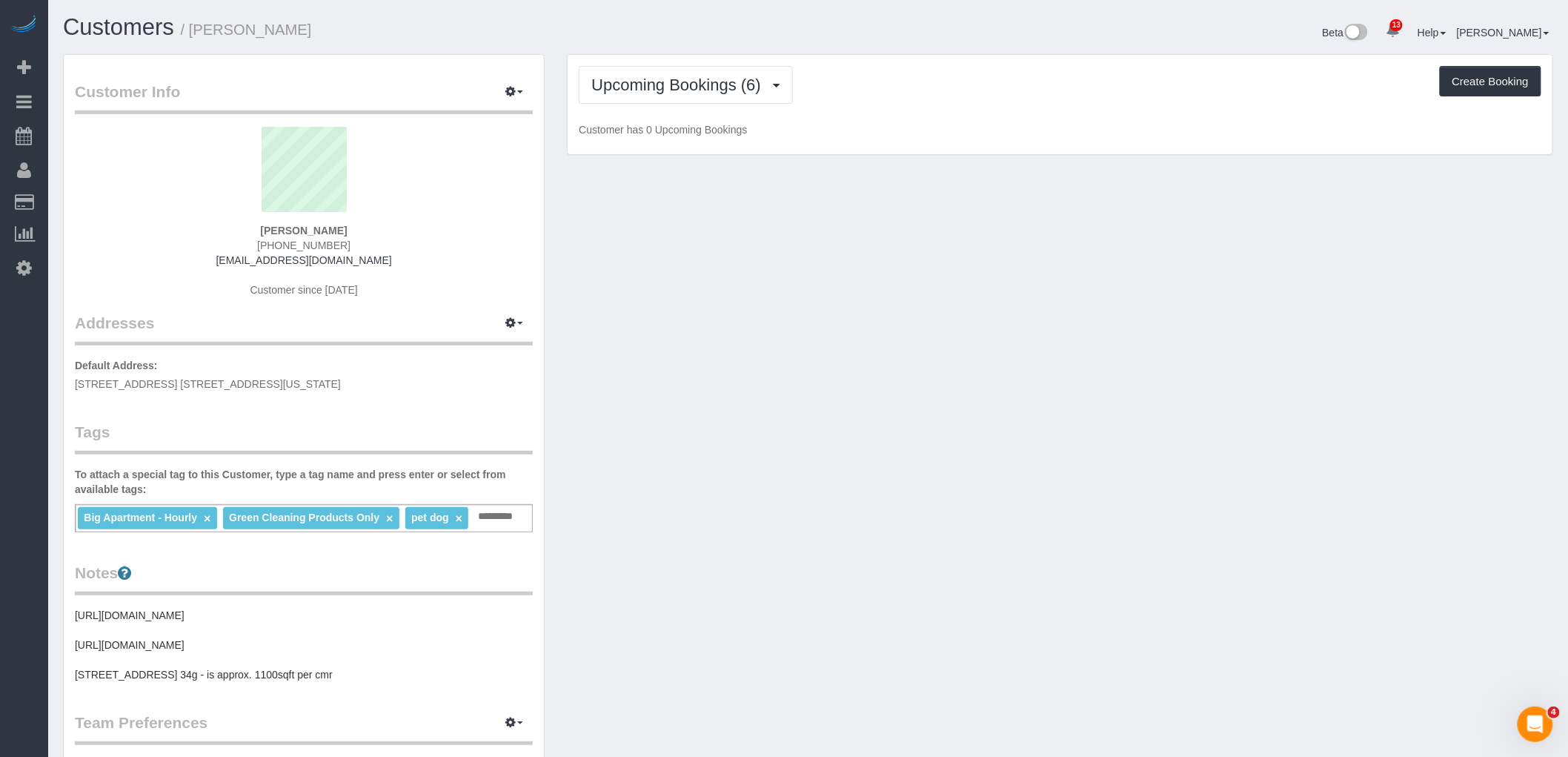
click at [1069, 118] on div "Upcoming Bookings (6) Completed Bookings (7) Upcoming Bookings (6) Cancelled Bo…" at bounding box center [1060, 104] width 985 height 100
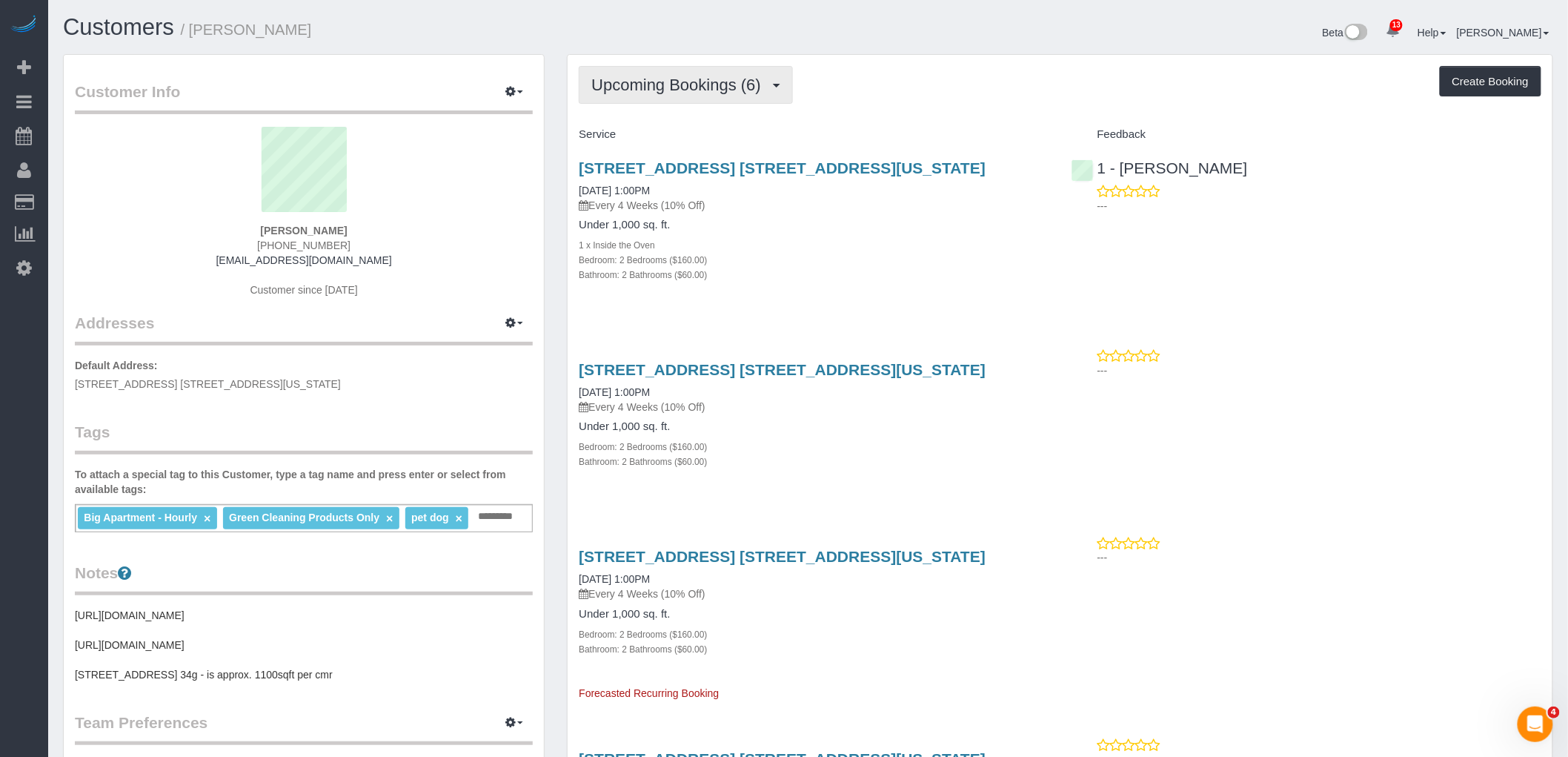
click at [705, 77] on span "Upcoming Bookings (6)" at bounding box center [679, 85] width 177 height 18
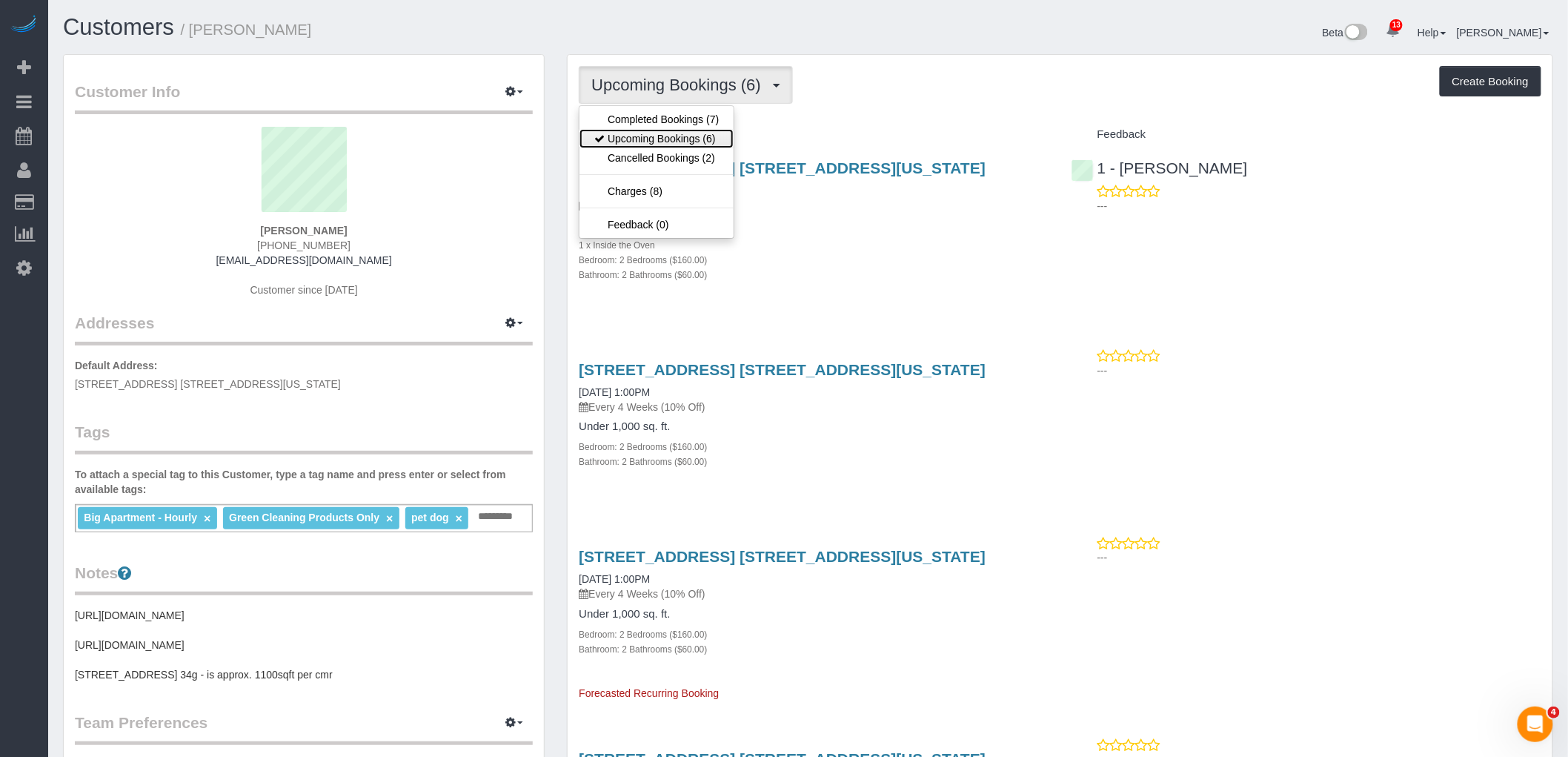
click at [691, 137] on link "Upcoming Bookings (6)" at bounding box center [657, 138] width 154 height 19
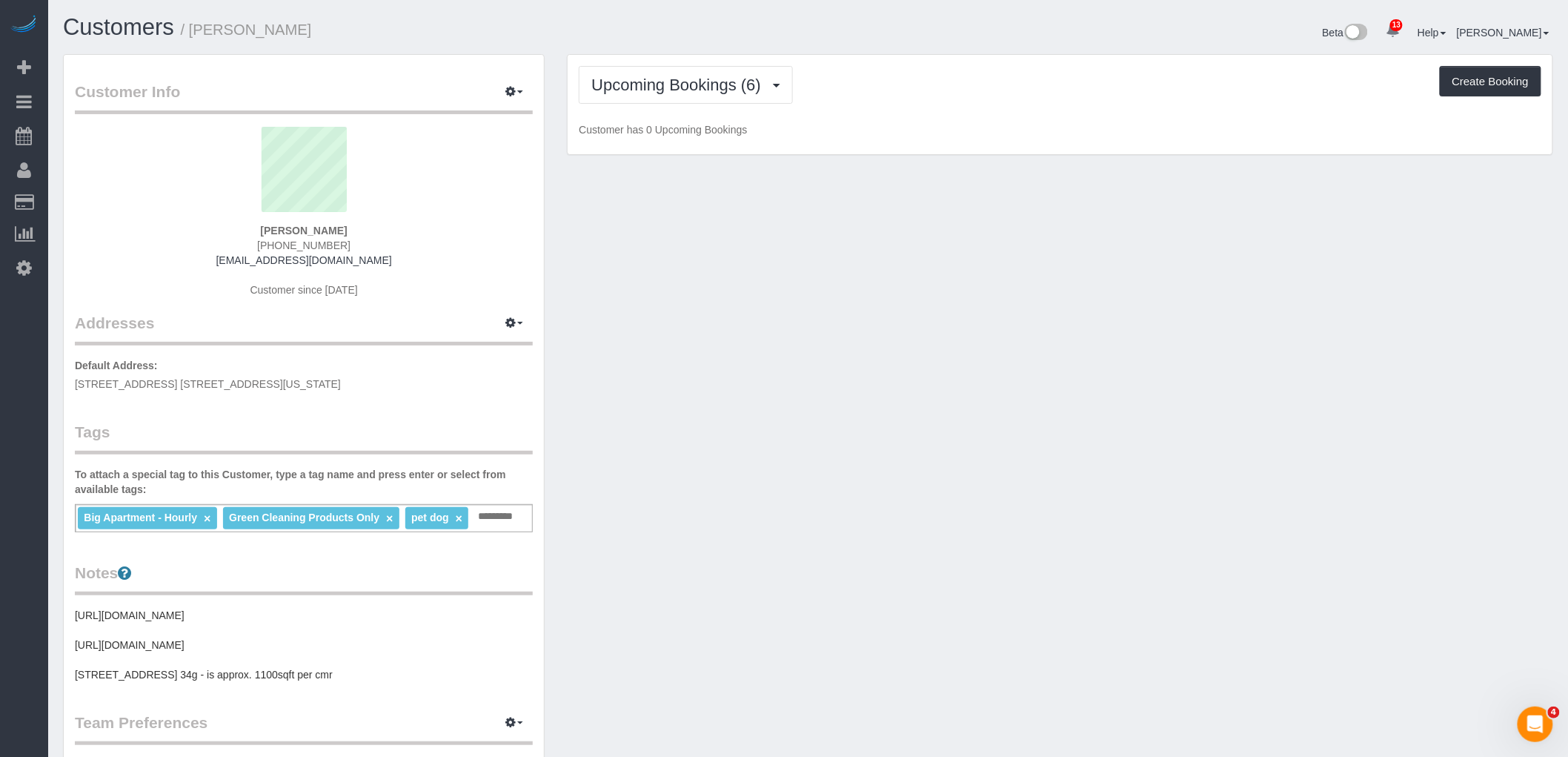
click at [949, 99] on div "Upcoming Bookings (6) Completed Bookings (7) Upcoming Bookings (6) Cancelled Bo…" at bounding box center [1060, 85] width 963 height 38
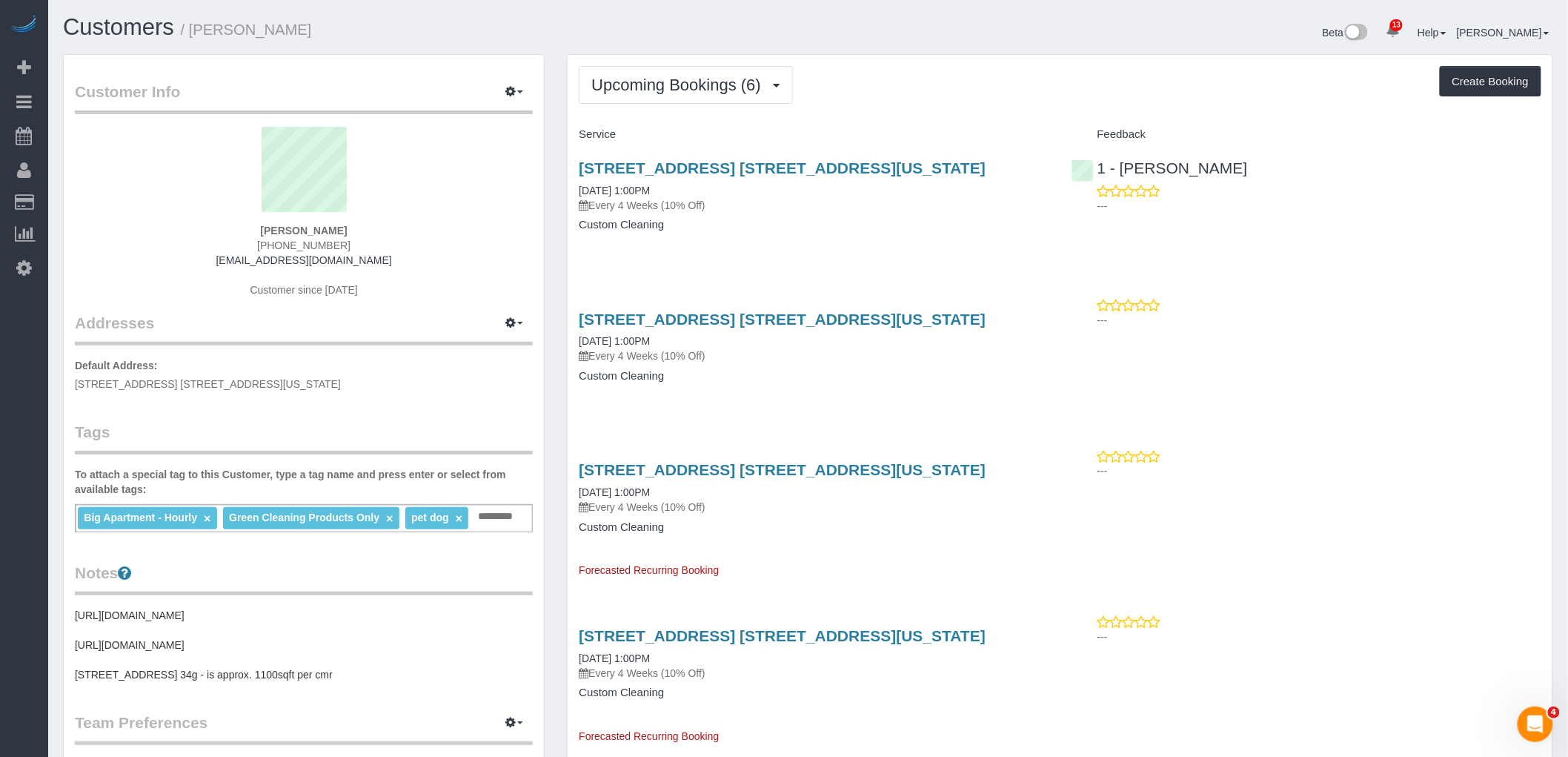
click at [931, 111] on div "Upcoming Bookings (6) Completed Bookings (7) Upcoming Bookings (6) Cancelled Bo…" at bounding box center [1060, 671] width 985 height 1234
drag, startPoint x: 888, startPoint y: 157, endPoint x: 862, endPoint y: 90, distance: 71.9
click at [862, 90] on div "Upcoming Bookings (6) Completed Bookings (7) Upcoming Bookings (6) Cancelled Bo…" at bounding box center [1060, 85] width 963 height 38
click at [851, 169] on link "[STREET_ADDRESS] [STREET_ADDRESS][US_STATE]" at bounding box center [781, 168] width 407 height 17
drag, startPoint x: 693, startPoint y: 81, endPoint x: 692, endPoint y: 89, distance: 8.1
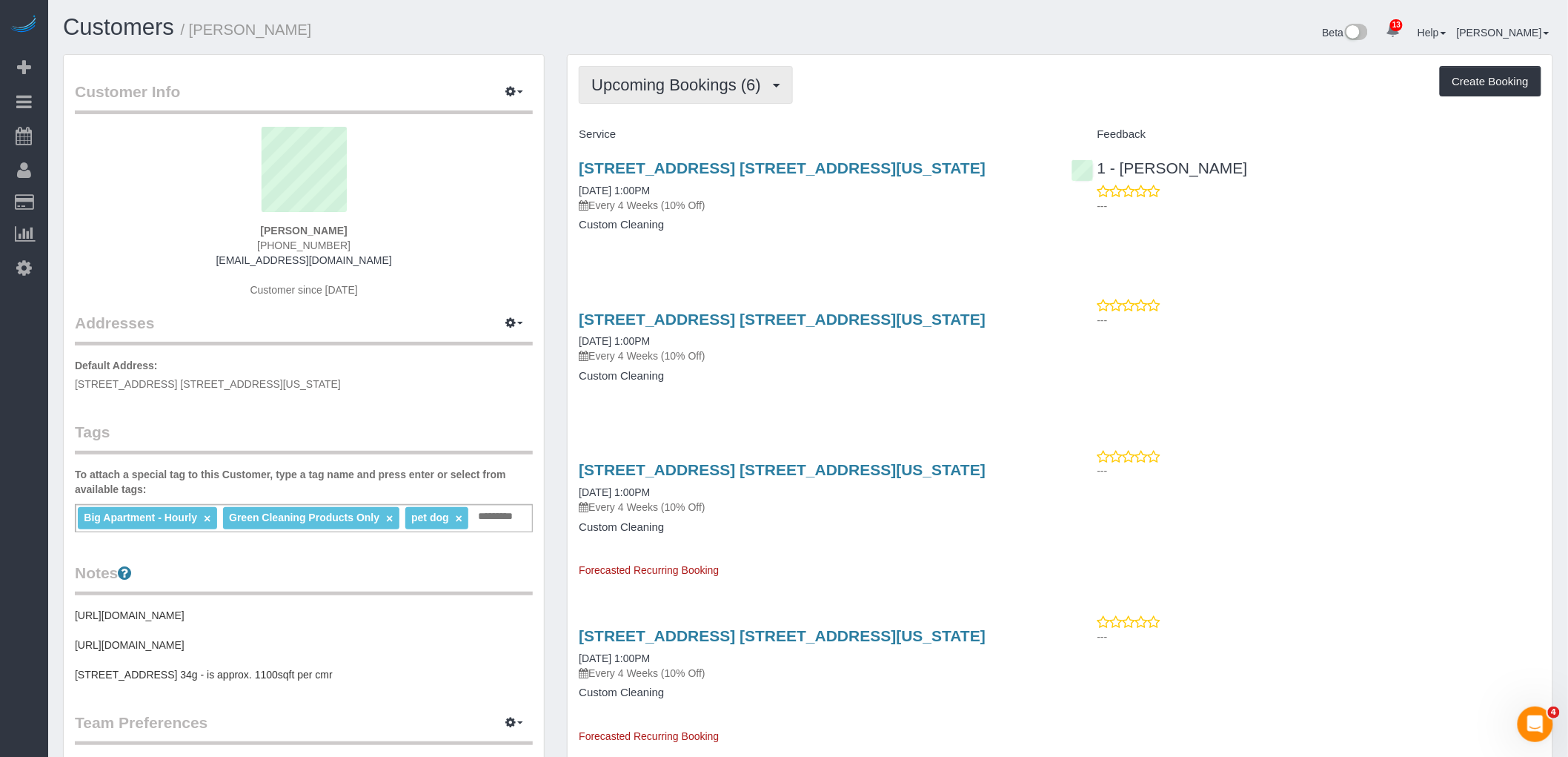
click at [693, 85] on span "Upcoming Bookings (6)" at bounding box center [679, 85] width 177 height 18
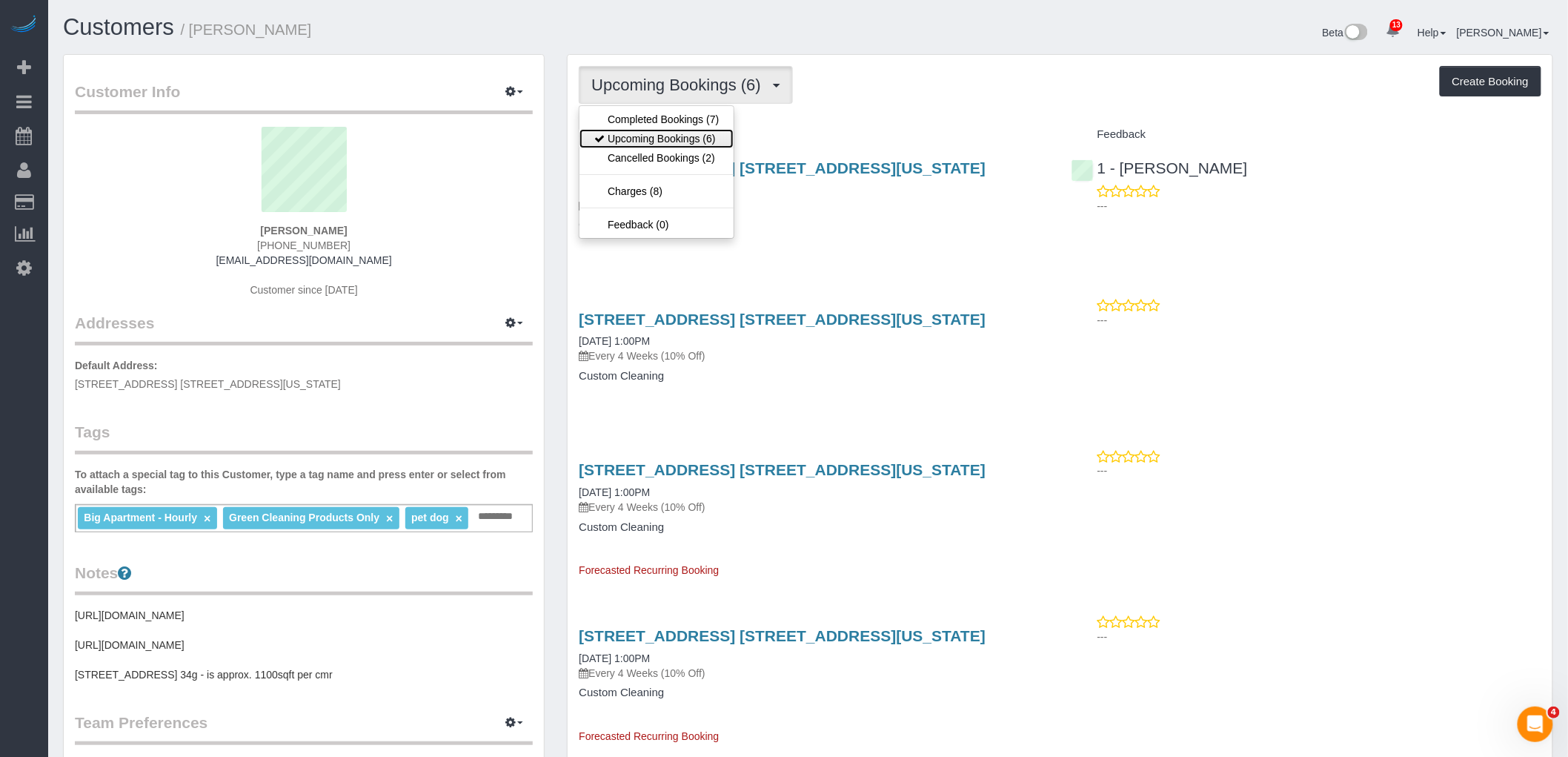
click at [674, 136] on link "Upcoming Bookings (6)" at bounding box center [657, 138] width 154 height 19
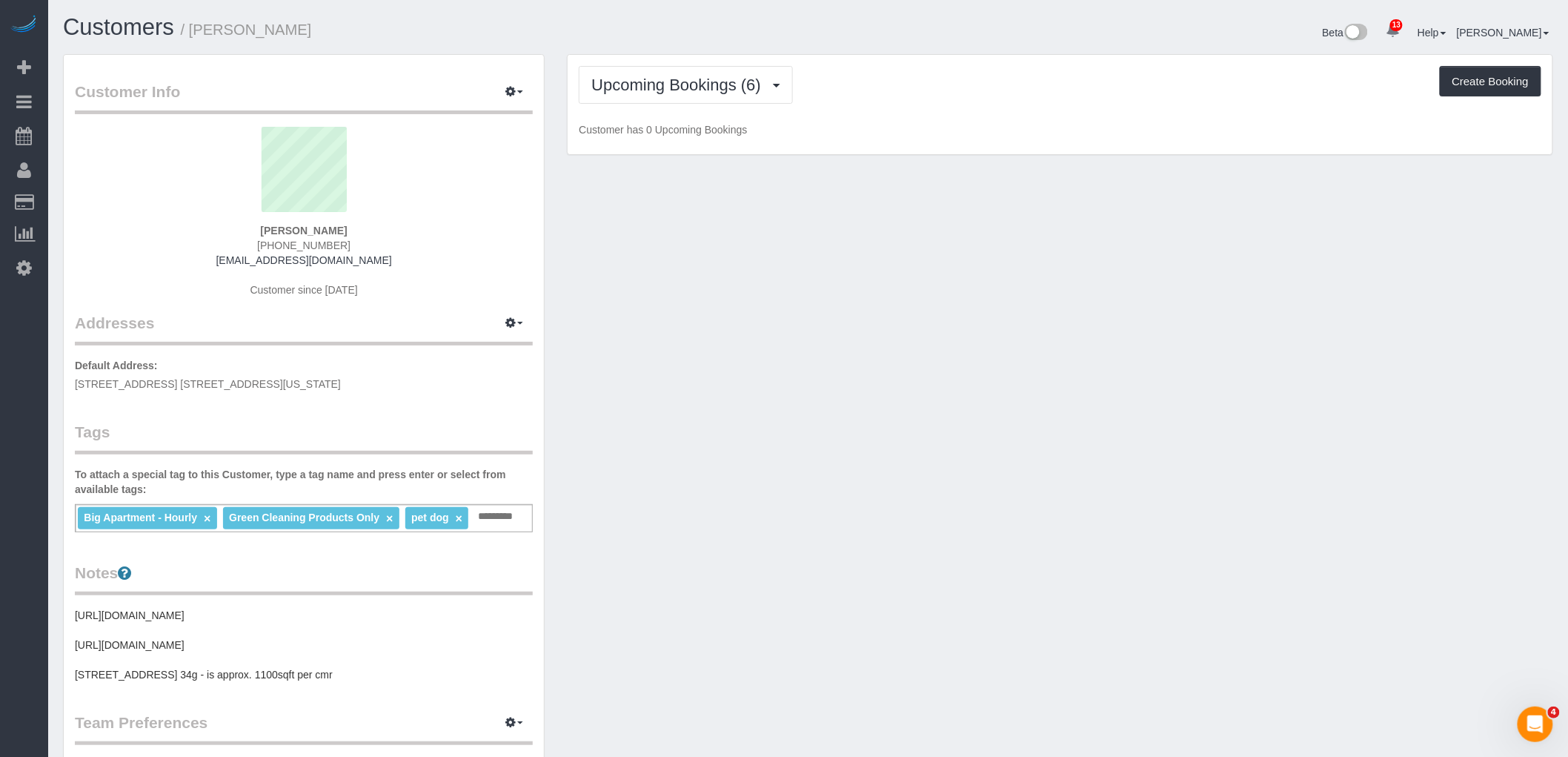
click at [1012, 101] on div "Upcoming Bookings (6) Completed Bookings (7) Upcoming Bookings (6) Cancelled Bo…" at bounding box center [1060, 85] width 963 height 38
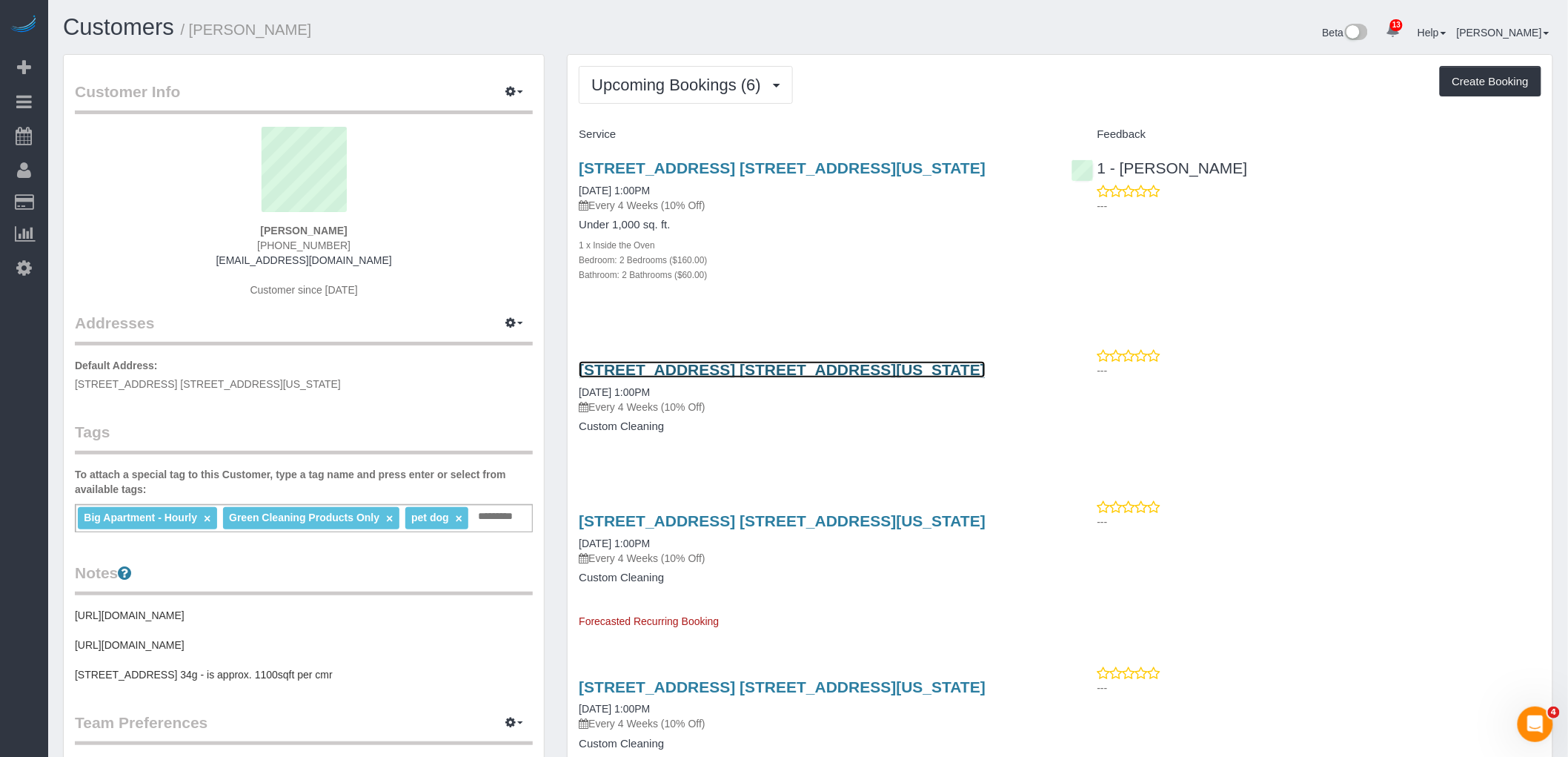
click at [891, 369] on link "[STREET_ADDRESS] [STREET_ADDRESS][US_STATE]" at bounding box center [781, 369] width 407 height 17
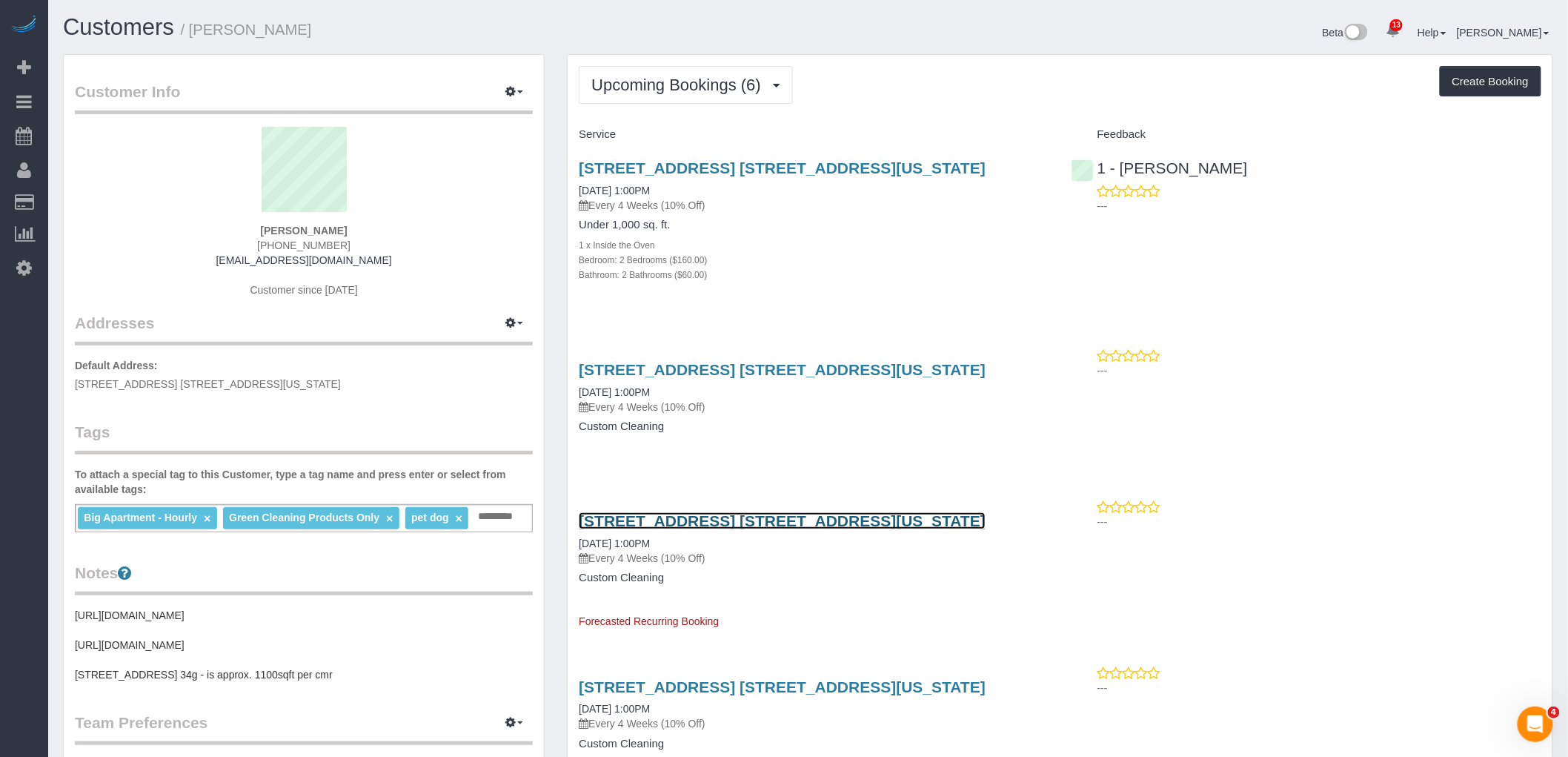
click at [833, 519] on link "[STREET_ADDRESS] [STREET_ADDRESS][US_STATE]" at bounding box center [781, 521] width 407 height 17
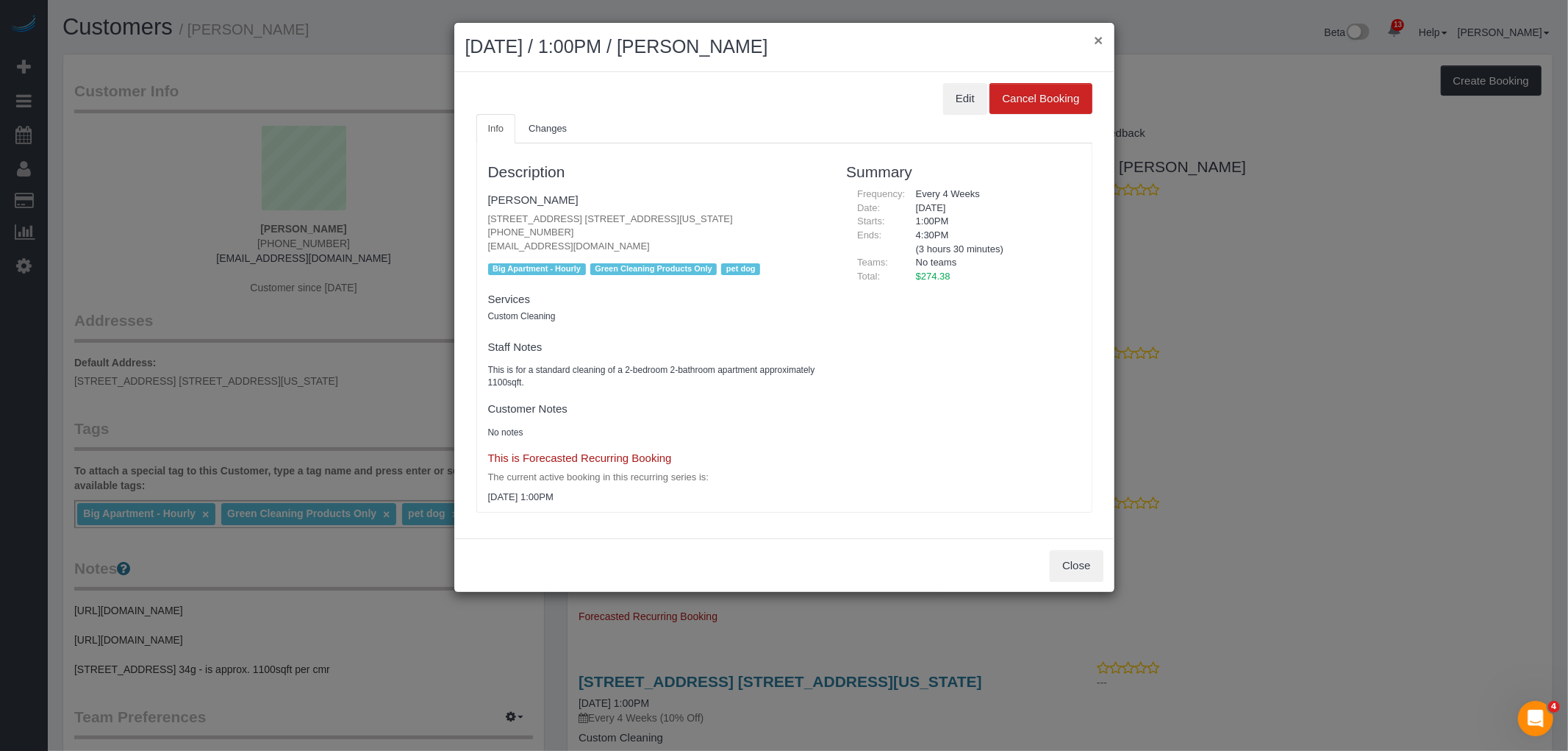
click at [1101, 46] on button "×" at bounding box center [1098, 40] width 9 height 16
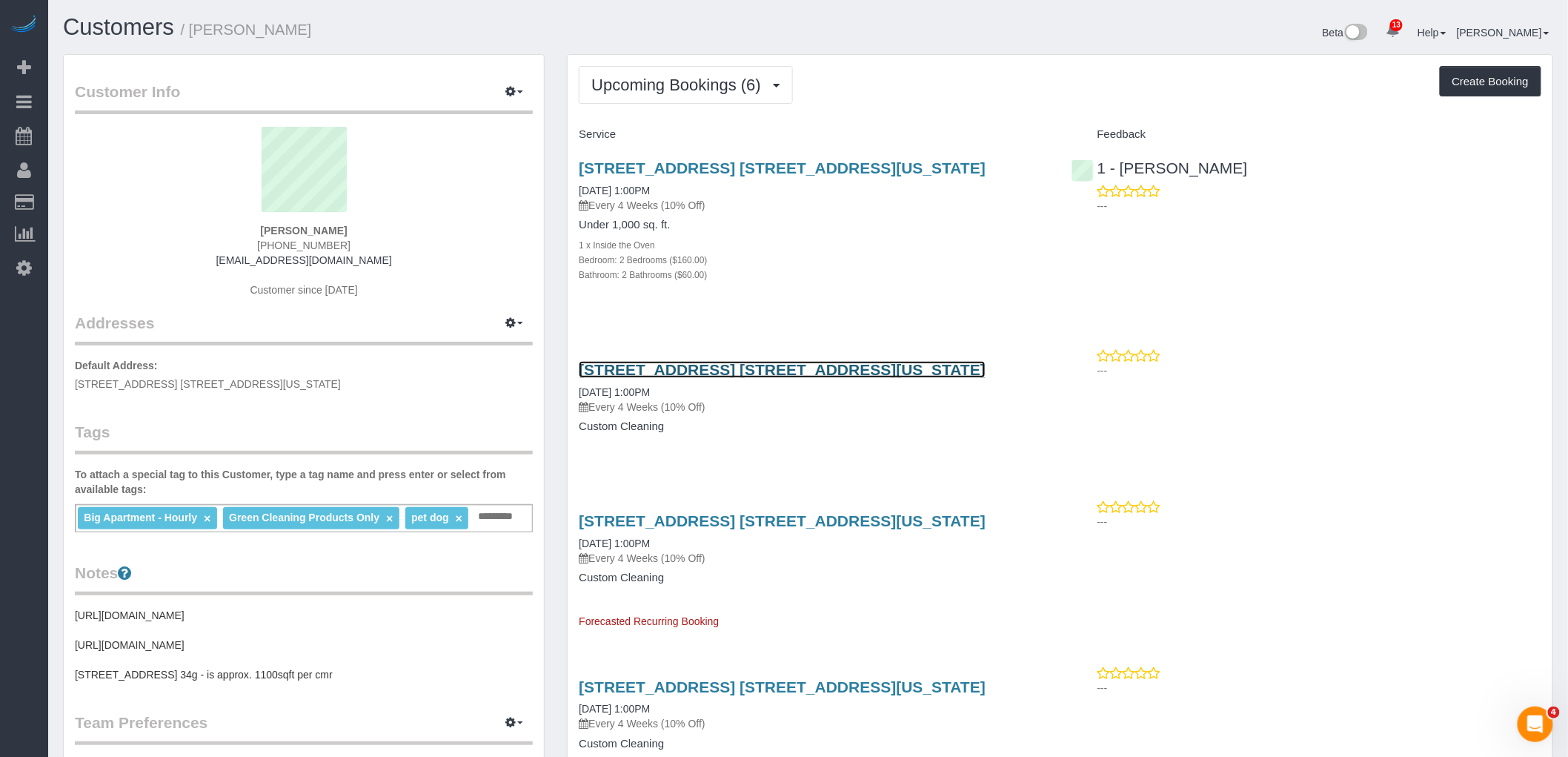
click at [795, 371] on link "[STREET_ADDRESS] [STREET_ADDRESS][US_STATE]" at bounding box center [781, 369] width 407 height 17
